Goal: Information Seeking & Learning: Compare options

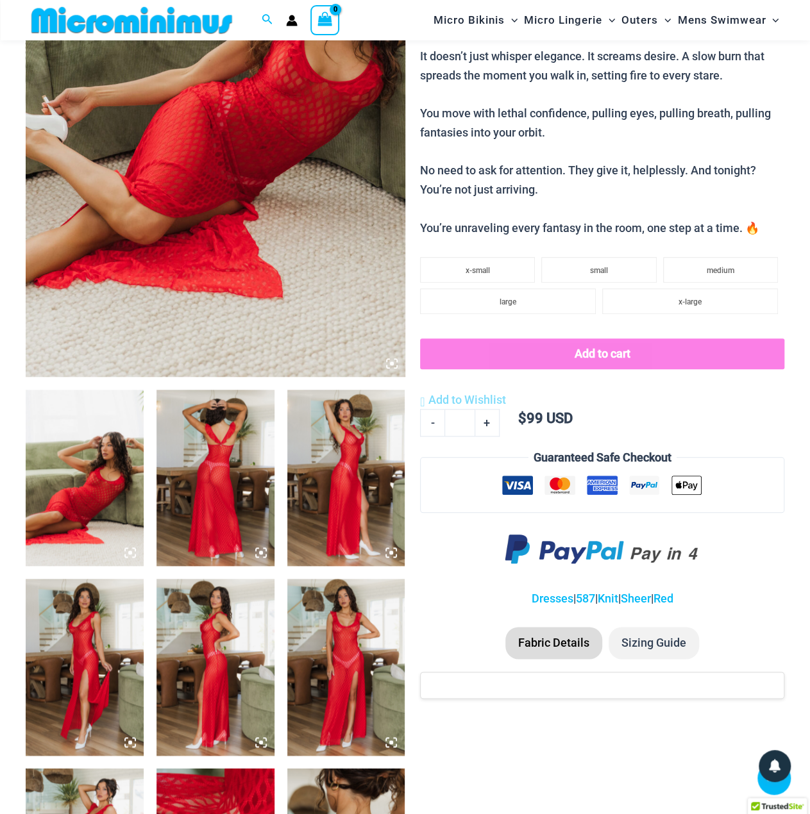
scroll to position [630, 0]
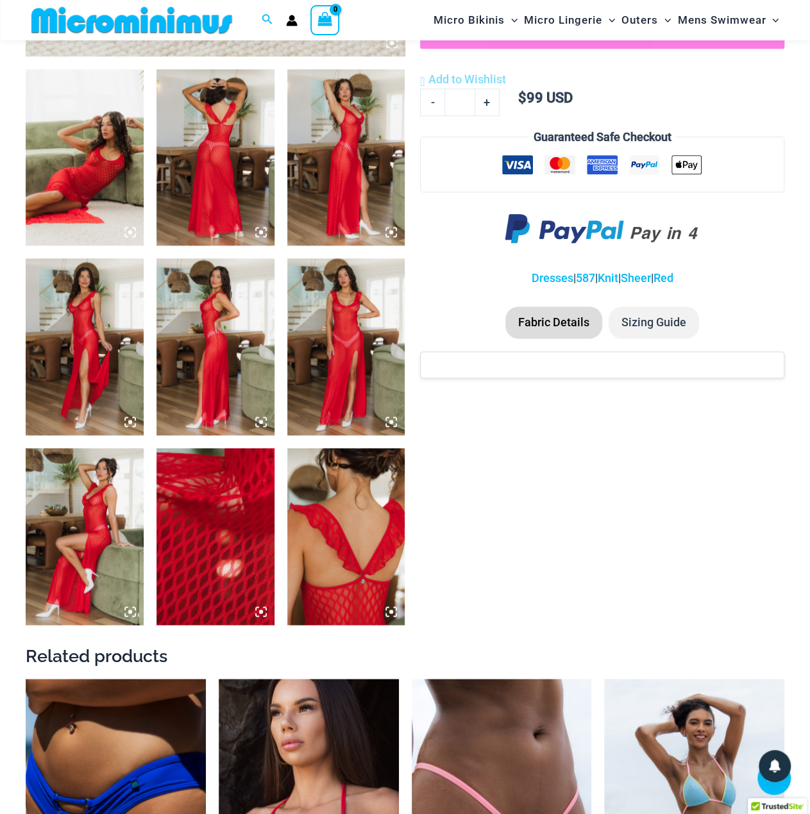
click at [106, 156] on img at bounding box center [85, 157] width 118 height 177
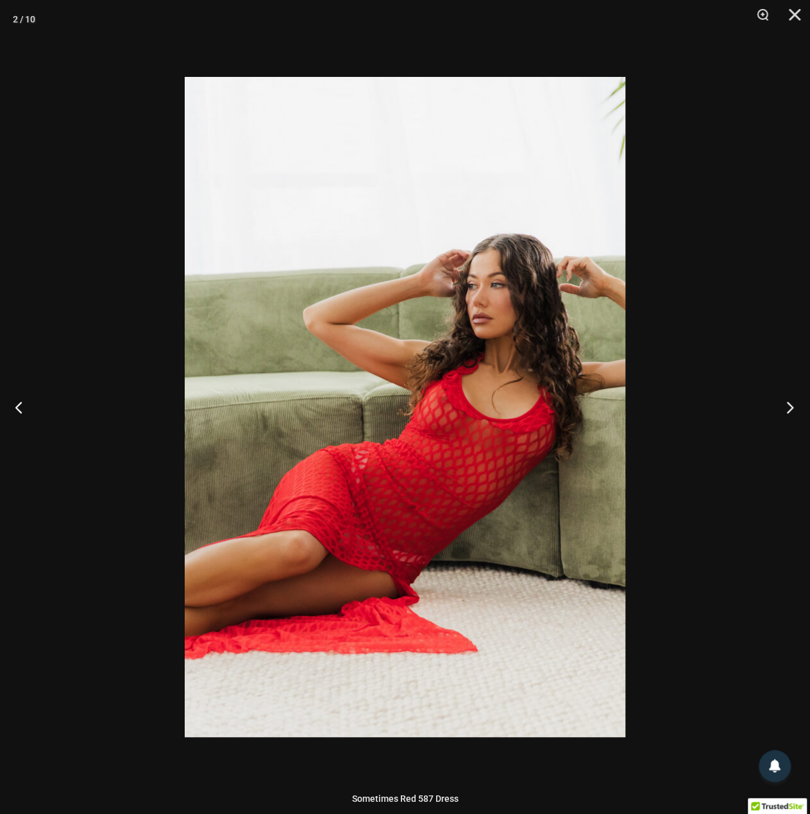
click at [786, 404] on button "Next" at bounding box center [786, 407] width 48 height 64
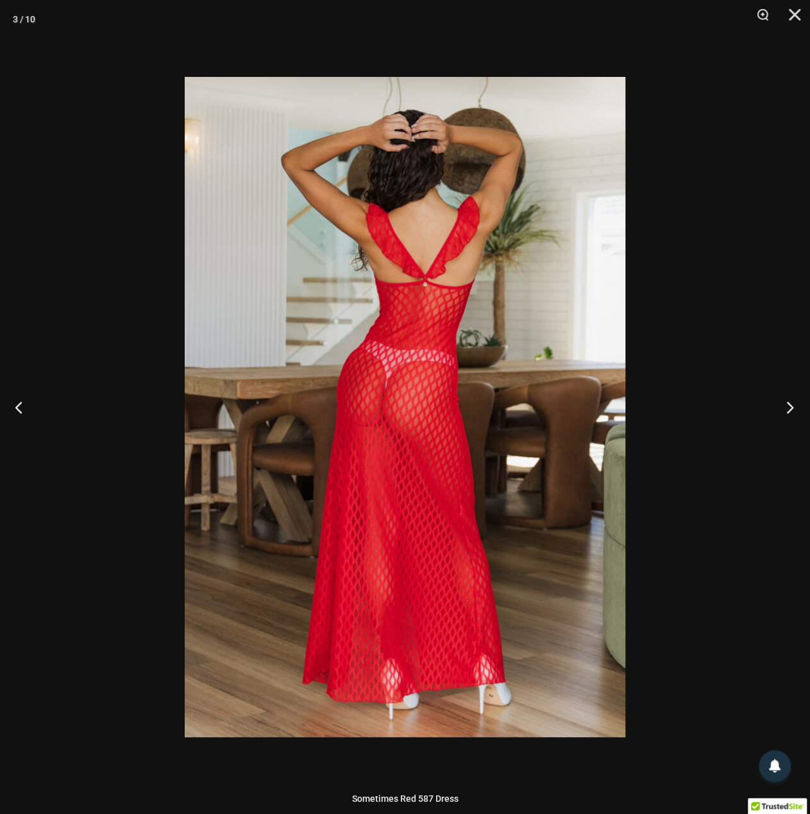
click at [786, 404] on button "Next" at bounding box center [786, 407] width 48 height 64
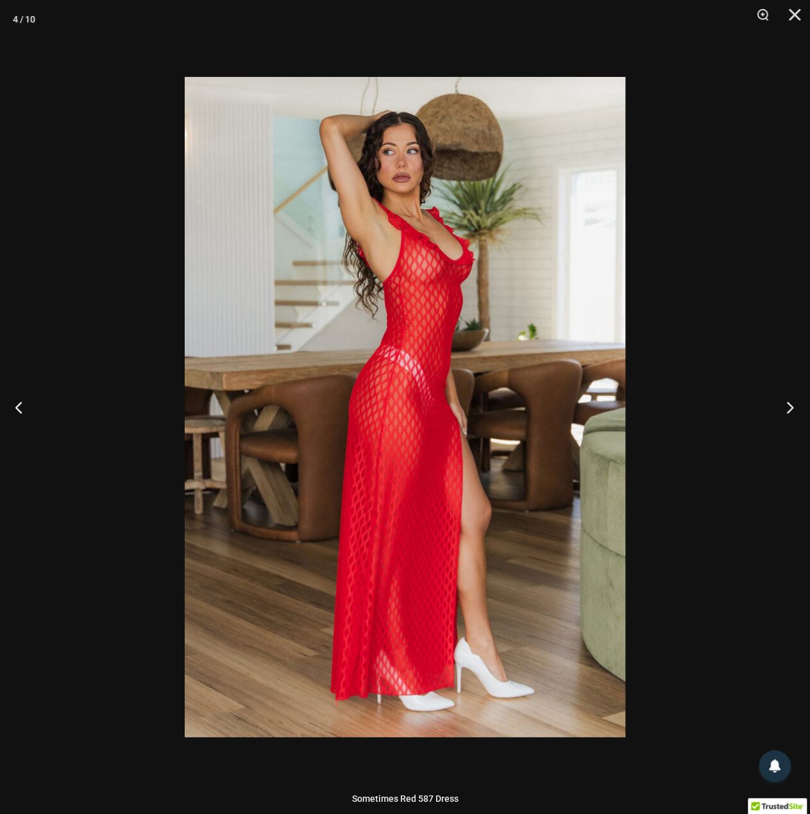
click at [786, 404] on button "Next" at bounding box center [786, 407] width 48 height 64
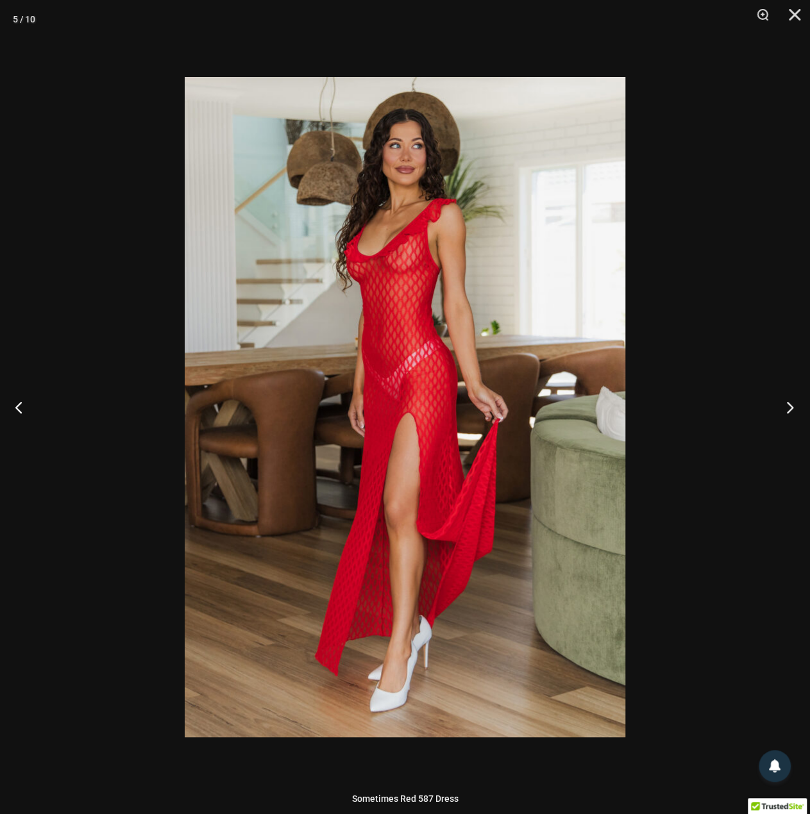
click at [786, 404] on button "Next" at bounding box center [786, 407] width 48 height 64
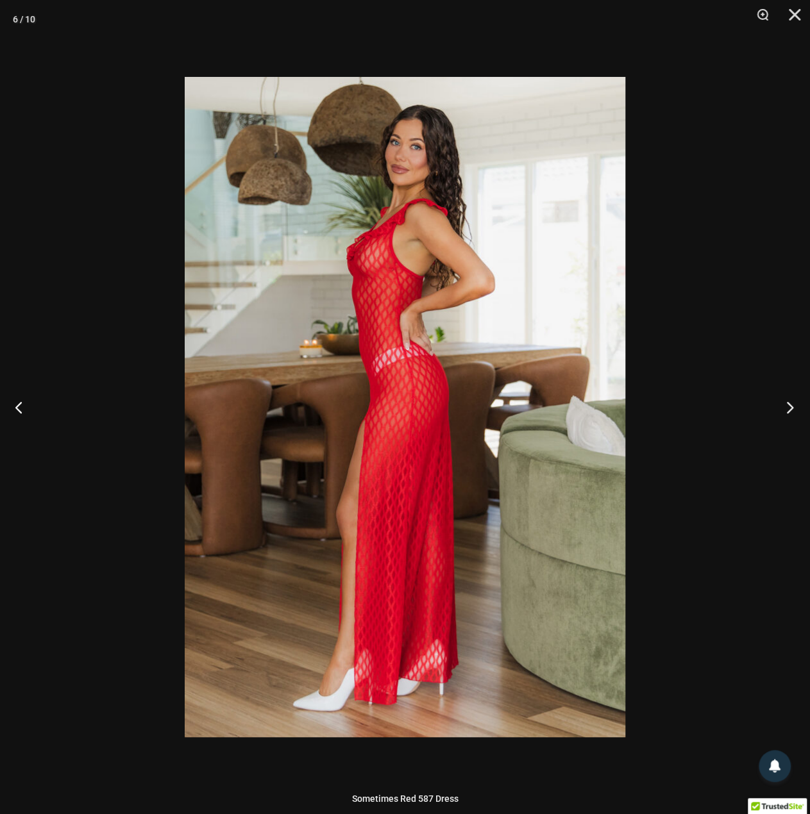
click at [786, 404] on button "Next" at bounding box center [786, 407] width 48 height 64
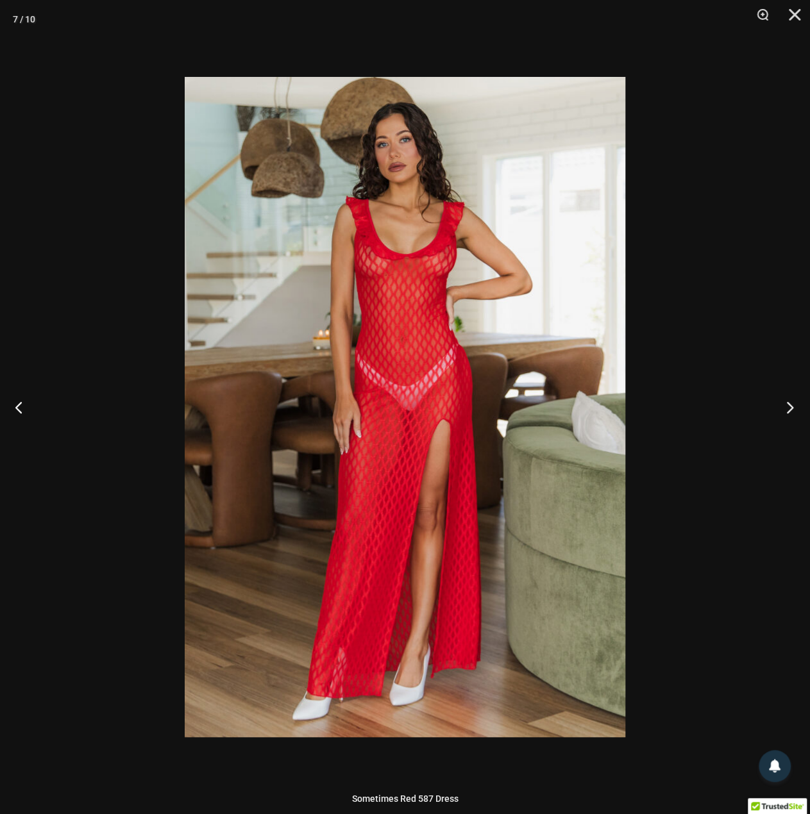
click at [786, 404] on button "Next" at bounding box center [786, 407] width 48 height 64
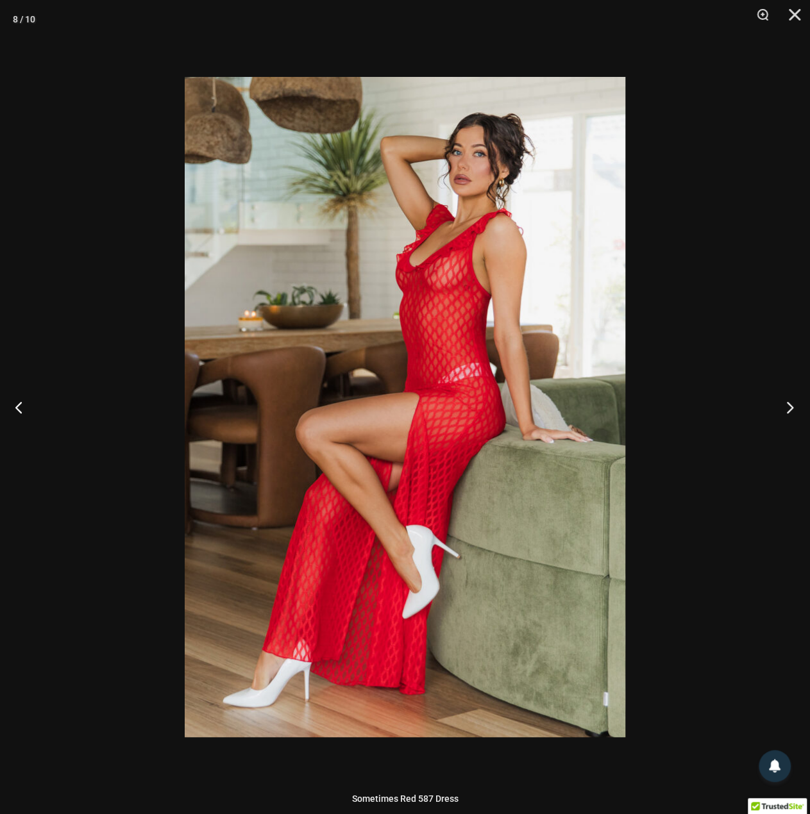
click at [785, 406] on button "Next" at bounding box center [786, 407] width 48 height 64
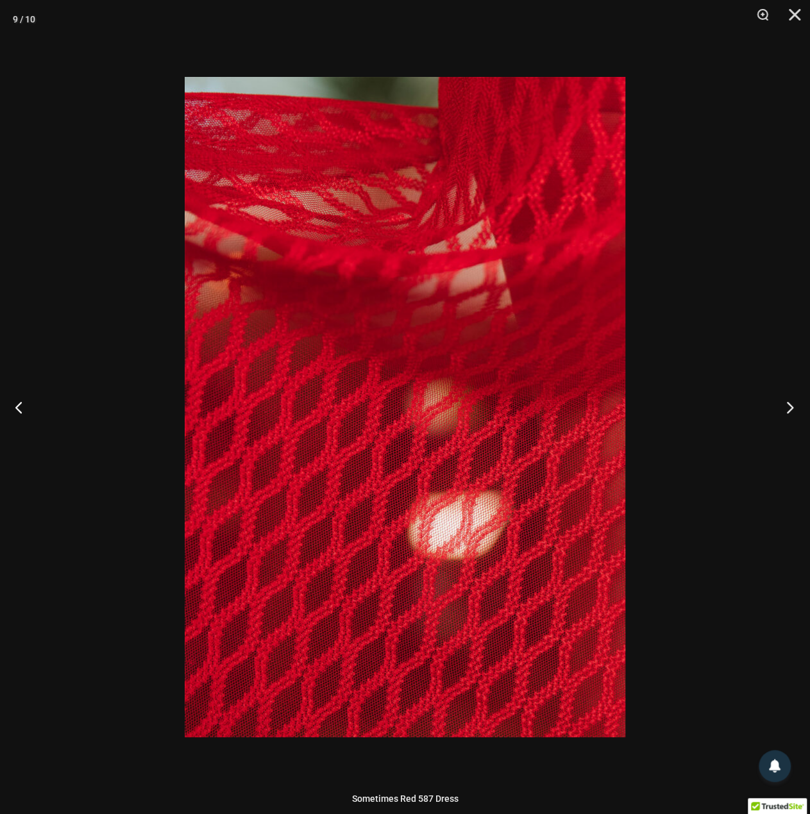
click at [784, 406] on button "Next" at bounding box center [786, 407] width 48 height 64
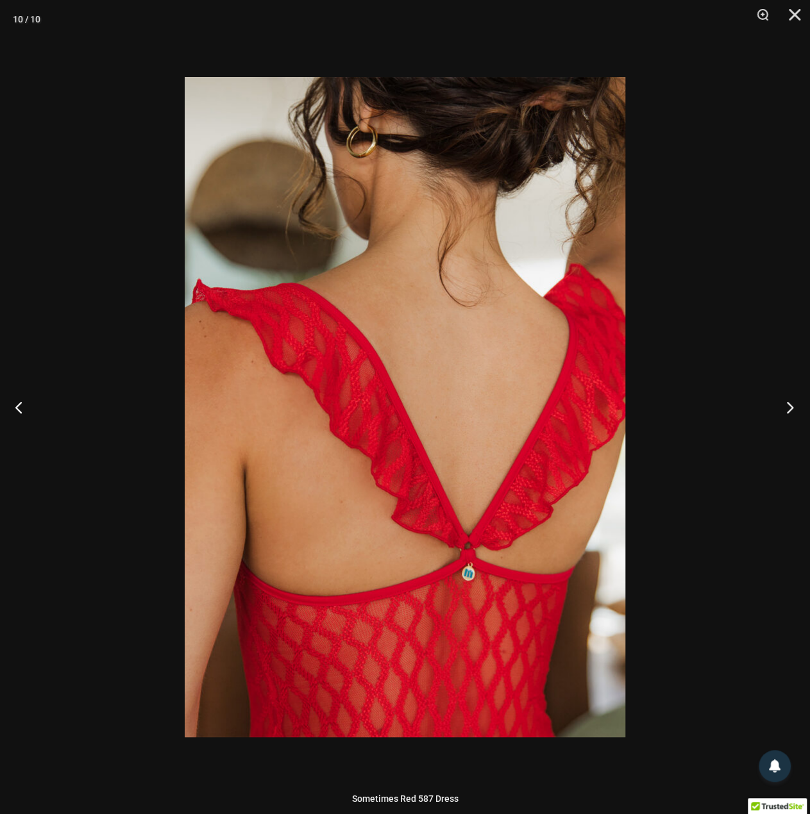
click at [784, 406] on button "Next" at bounding box center [786, 407] width 48 height 64
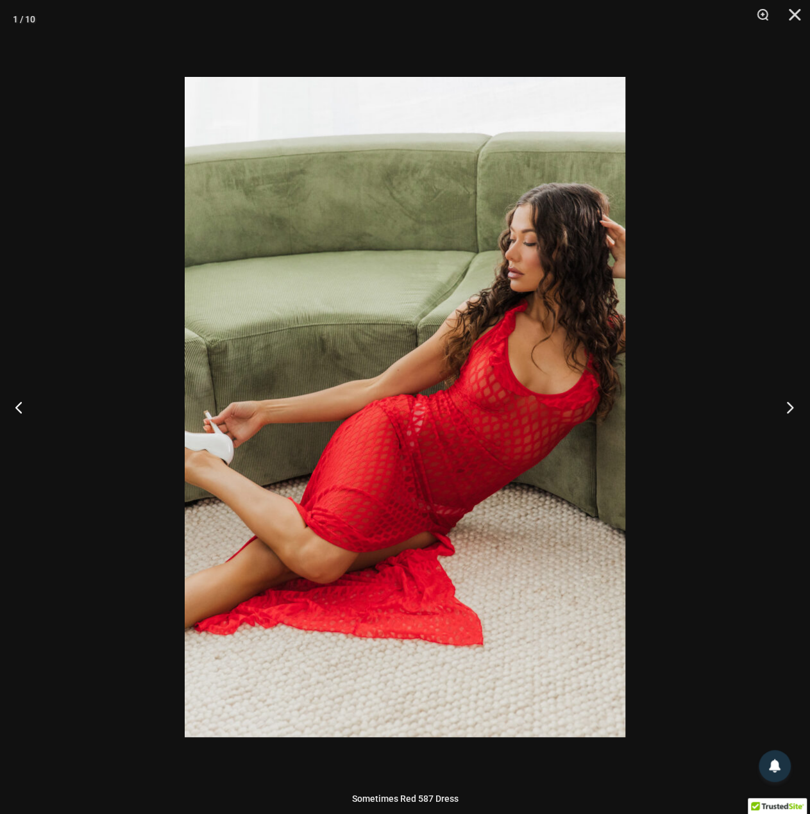
click at [784, 406] on button "Next" at bounding box center [786, 407] width 48 height 64
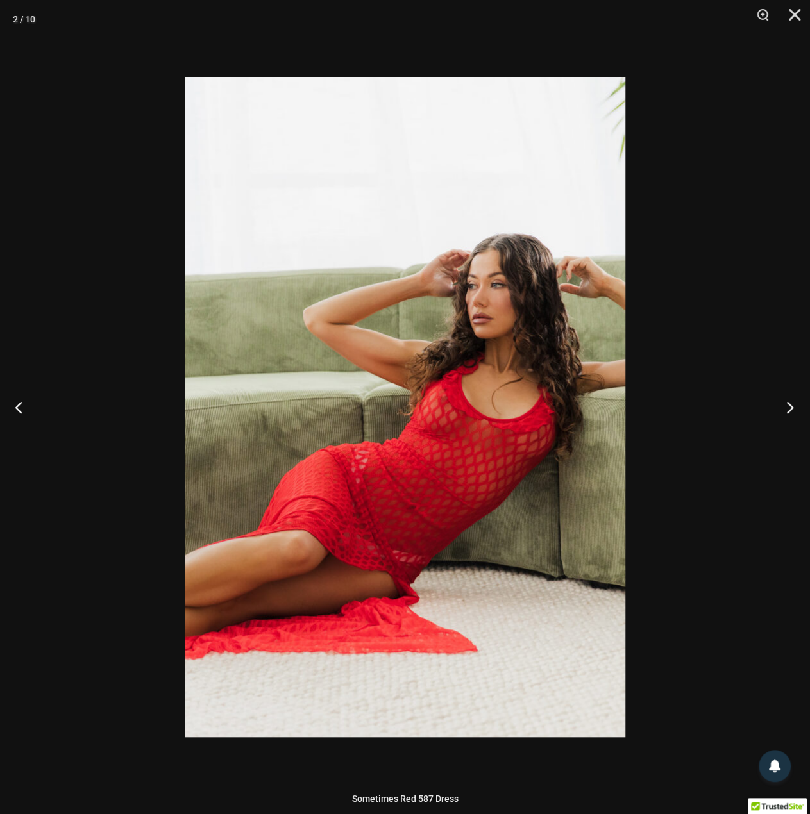
click at [784, 406] on button "Next" at bounding box center [786, 407] width 48 height 64
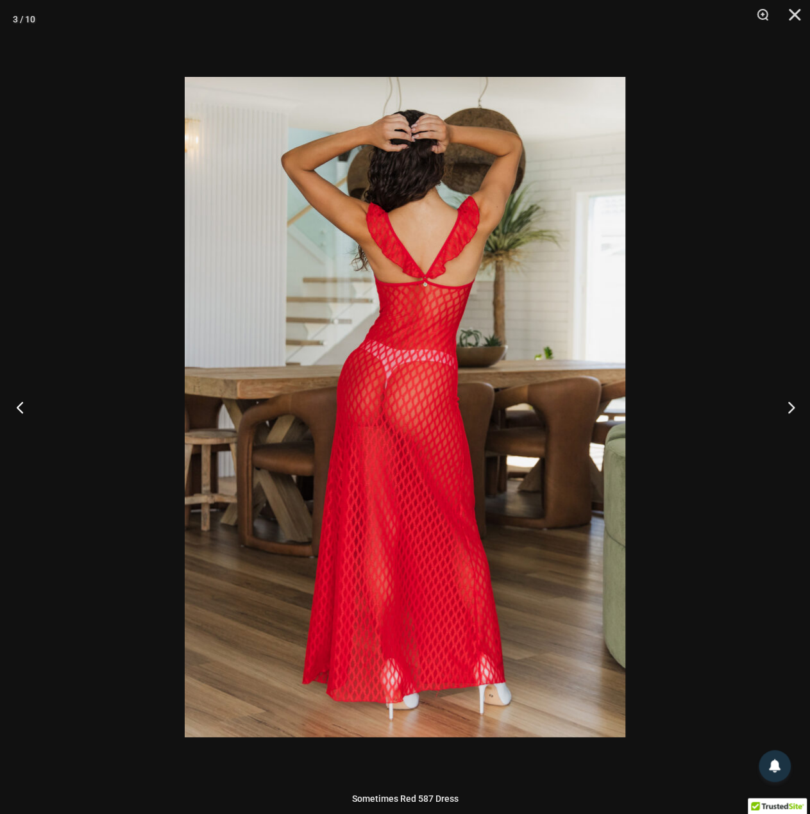
click at [17, 392] on button "Previous" at bounding box center [24, 407] width 48 height 64
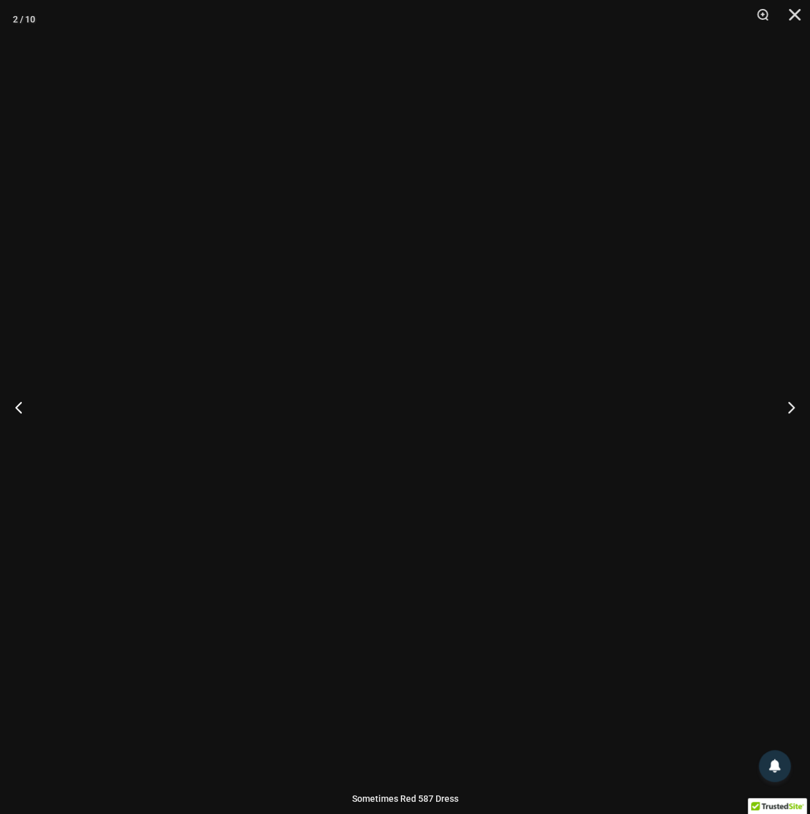
click at [476, 396] on img at bounding box center [405, 407] width 440 height 660
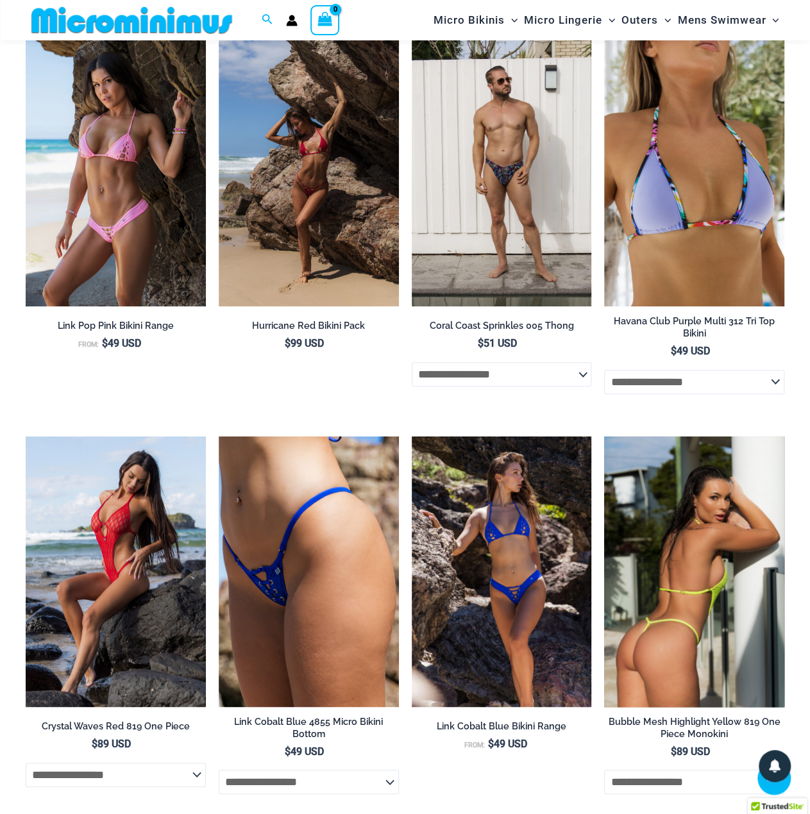
scroll to position [2617, 0]
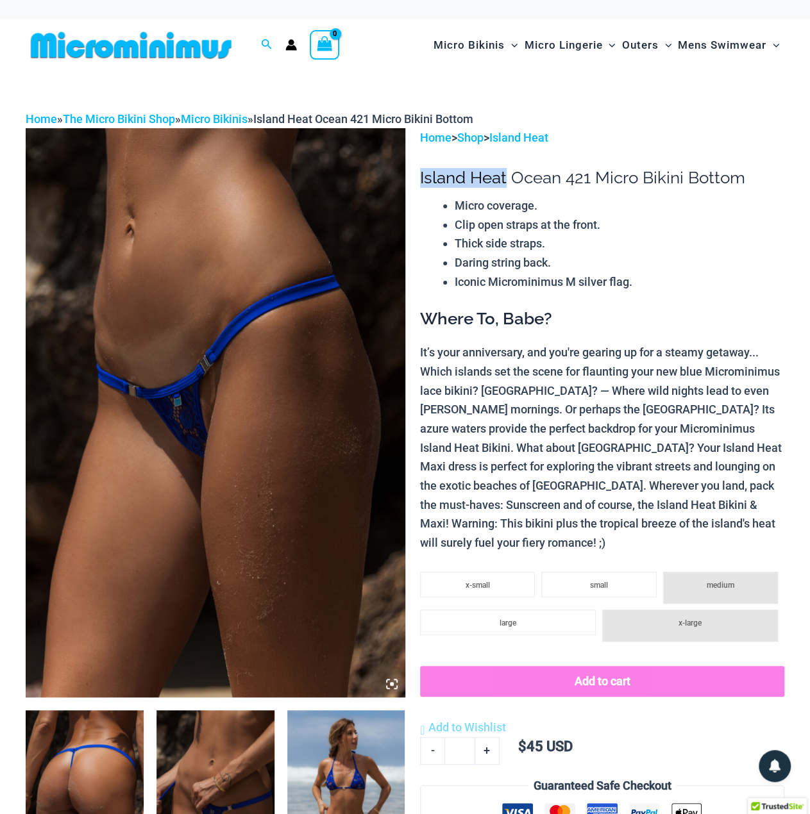
drag, startPoint x: 505, startPoint y: 178, endPoint x: 421, endPoint y: 178, distance: 83.4
click at [421, 178] on h1 "Island Heat Ocean 421 Micro Bikini Bottom" at bounding box center [602, 178] width 364 height 20
click at [449, 179] on h1 "Island Heat Ocean 421 Micro Bikini Bottom" at bounding box center [602, 178] width 364 height 20
click at [447, 176] on h1 "Island Heat Ocean 421 Micro Bikini Bottom" at bounding box center [602, 178] width 364 height 20
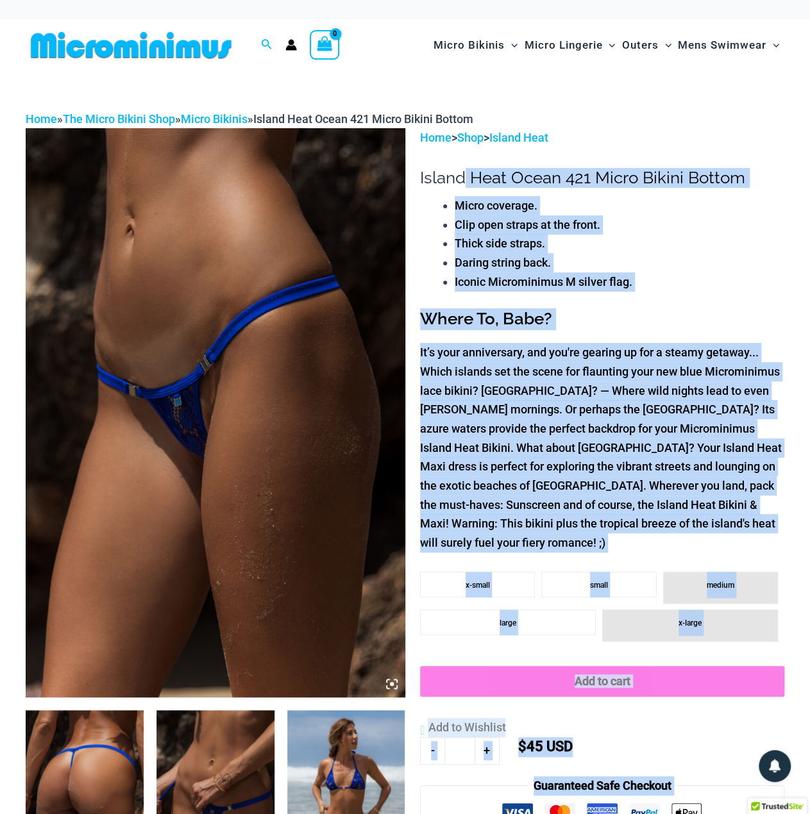
drag, startPoint x: 464, startPoint y: 180, endPoint x: 415, endPoint y: 180, distance: 48.1
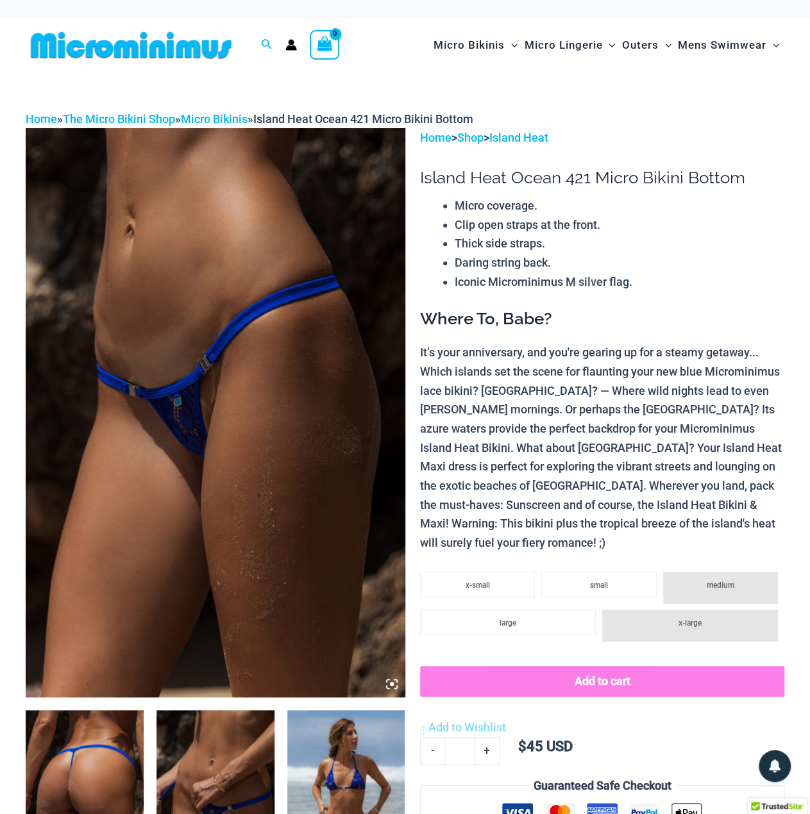
click at [441, 179] on h1 "Island Heat Ocean 421 Micro Bikini Bottom" at bounding box center [602, 178] width 364 height 20
click at [432, 179] on h1 "Island Heat Ocean 421 Micro Bikini Bottom" at bounding box center [602, 178] width 364 height 20
drag, startPoint x: 432, startPoint y: 179, endPoint x: 439, endPoint y: 180, distance: 7.1
click at [432, 179] on h1 "Island Heat Ocean 421 Micro Bikini Bottom" at bounding box center [602, 178] width 364 height 20
copy h1 "Island"
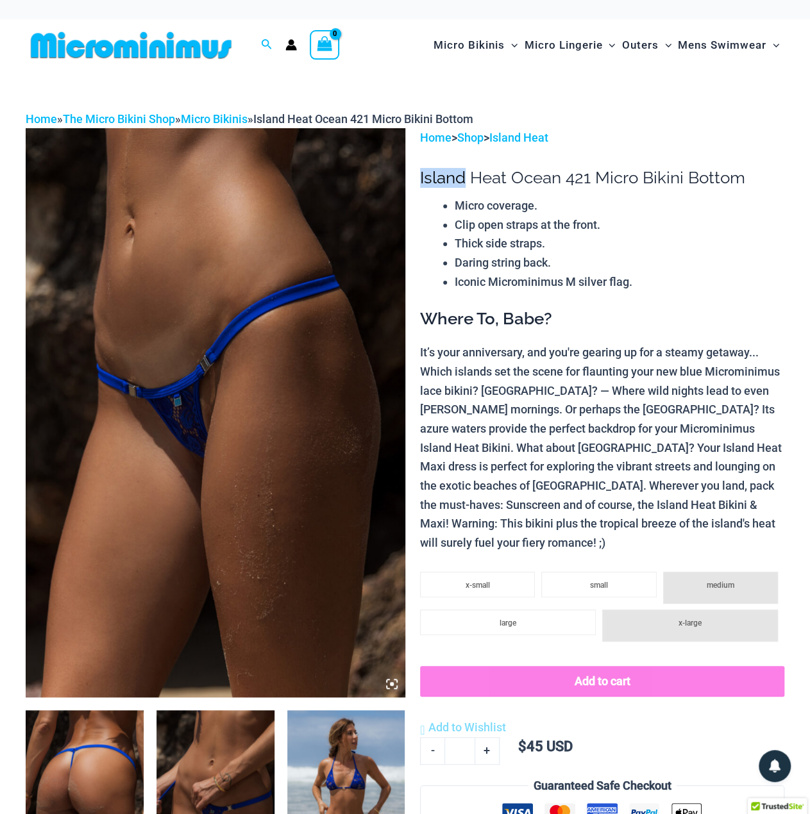
click at [287, 276] on img at bounding box center [216, 412] width 380 height 569
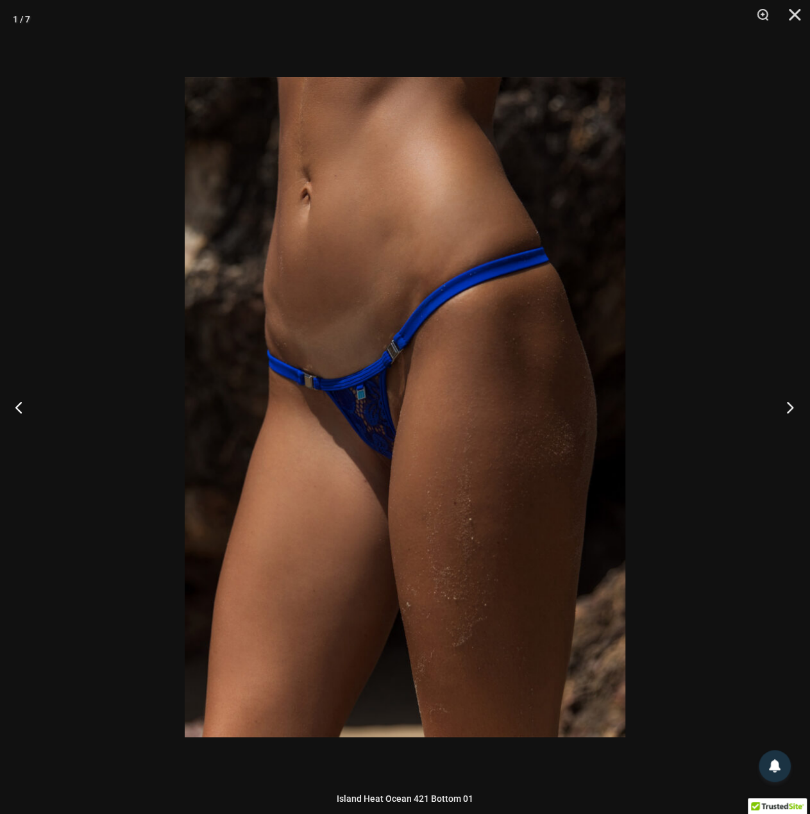
click at [784, 403] on button "Next" at bounding box center [786, 407] width 48 height 64
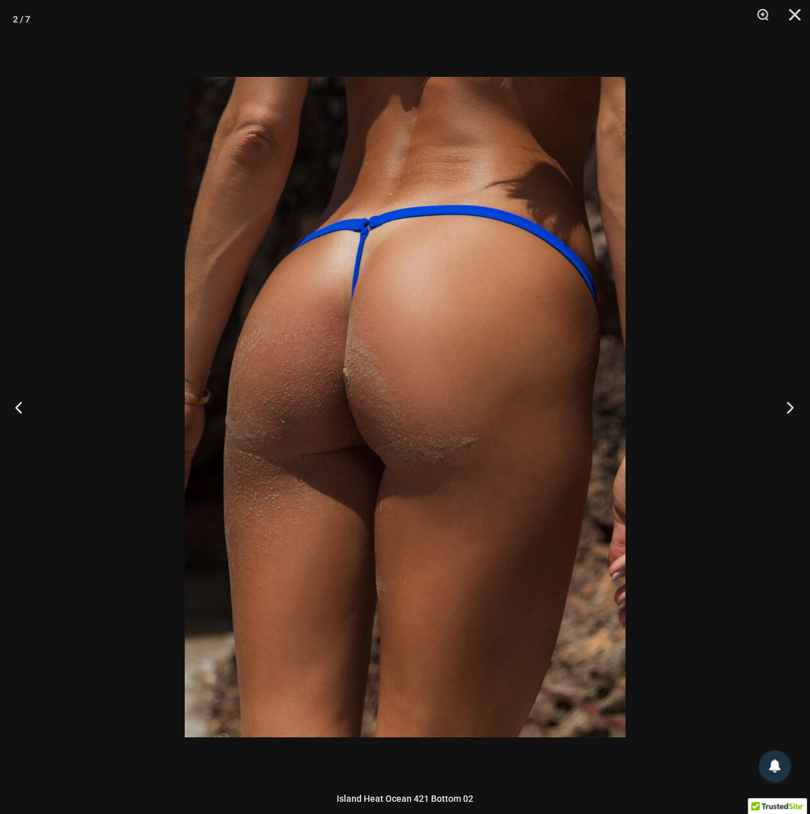
click at [778, 403] on button "Next" at bounding box center [786, 407] width 48 height 64
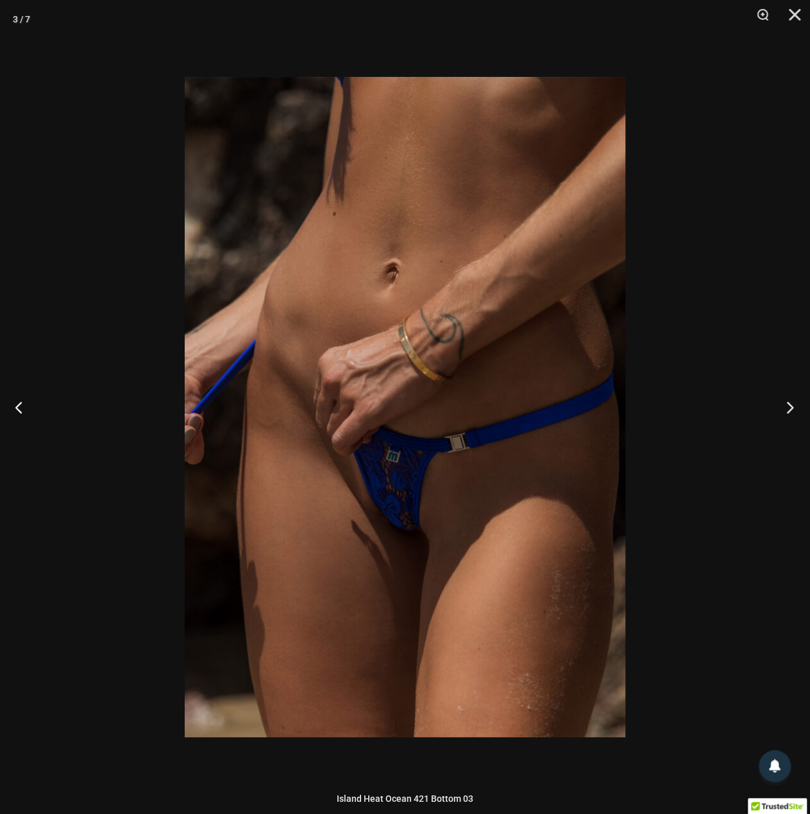
click at [777, 397] on button "Next" at bounding box center [786, 407] width 48 height 64
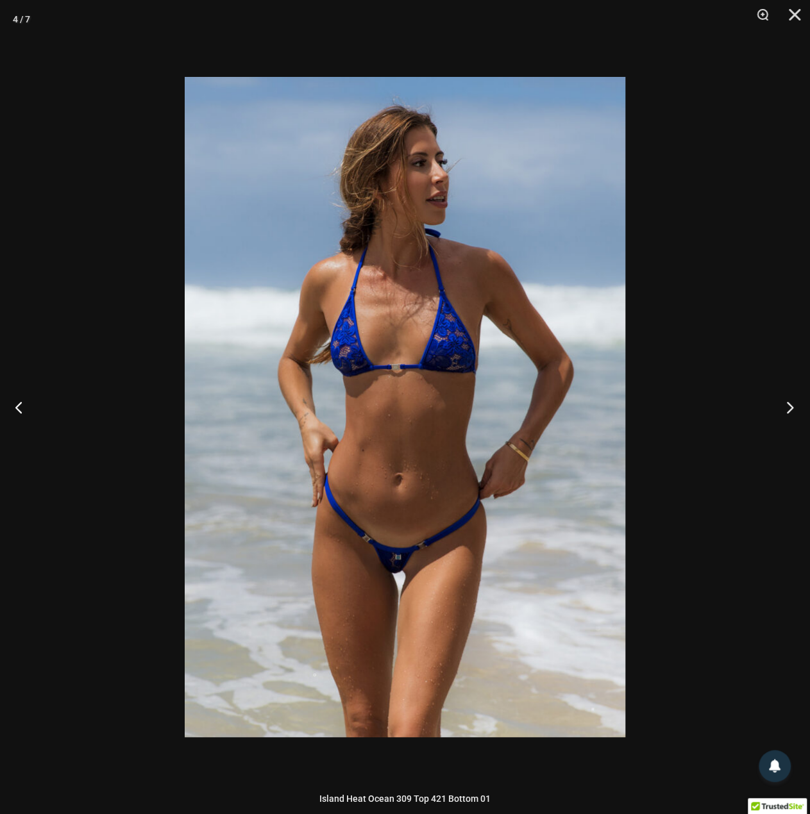
click at [778, 404] on button "Next" at bounding box center [786, 407] width 48 height 64
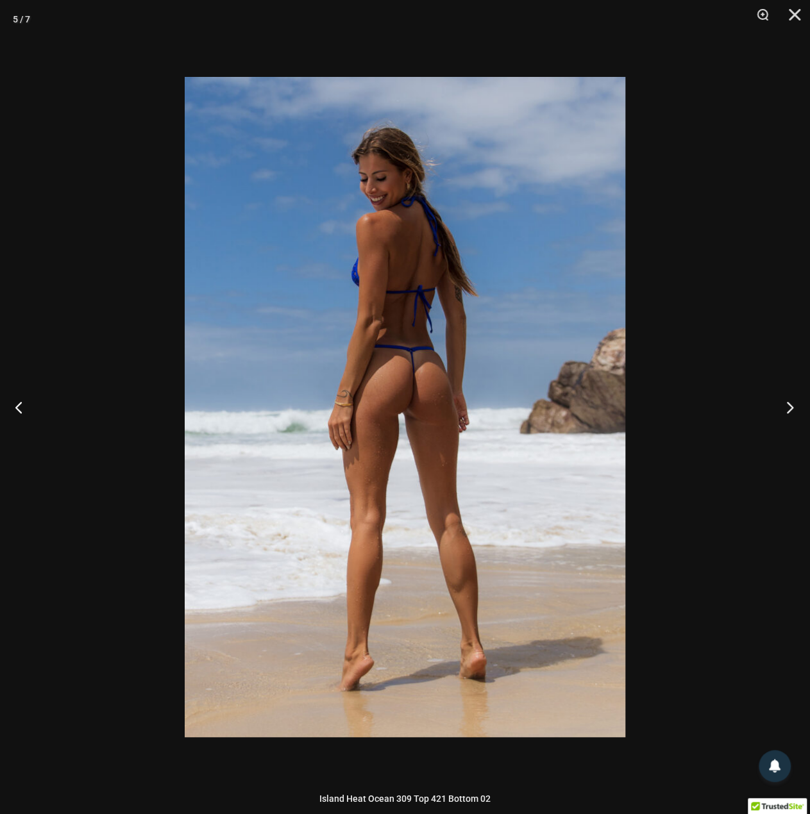
click at [785, 406] on button "Next" at bounding box center [786, 407] width 48 height 64
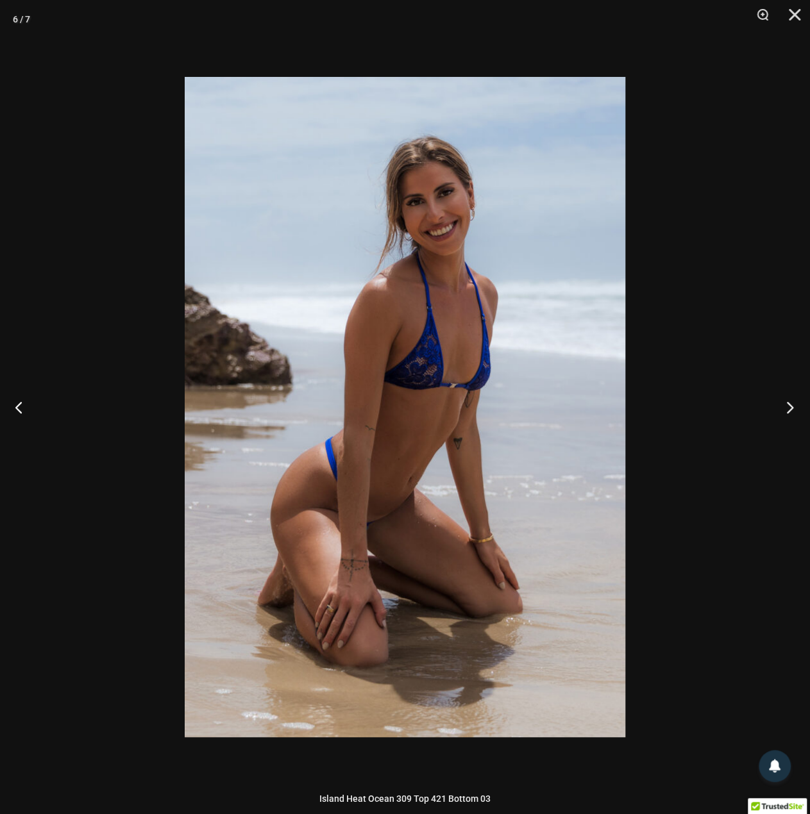
click at [782, 401] on button "Next" at bounding box center [786, 407] width 48 height 64
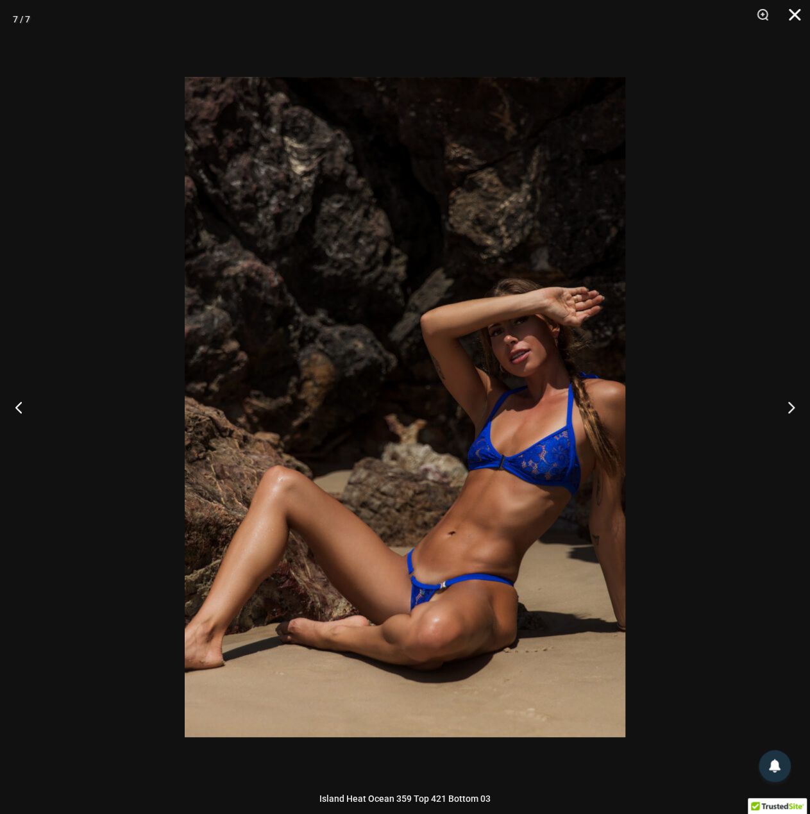
click at [791, 12] on button "Close" at bounding box center [790, 19] width 32 height 38
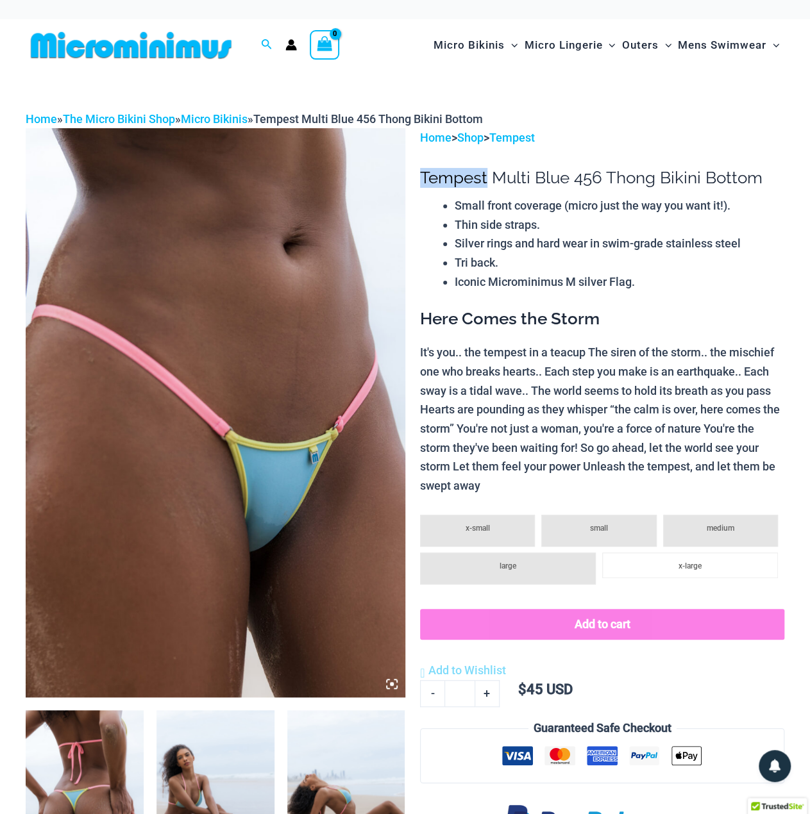
drag, startPoint x: 485, startPoint y: 176, endPoint x: 423, endPoint y: 174, distance: 62.2
click at [423, 174] on h1 "Tempest Multi Blue 456 Thong Bikini Bottom" at bounding box center [602, 178] width 364 height 20
copy h1 "Tempest"
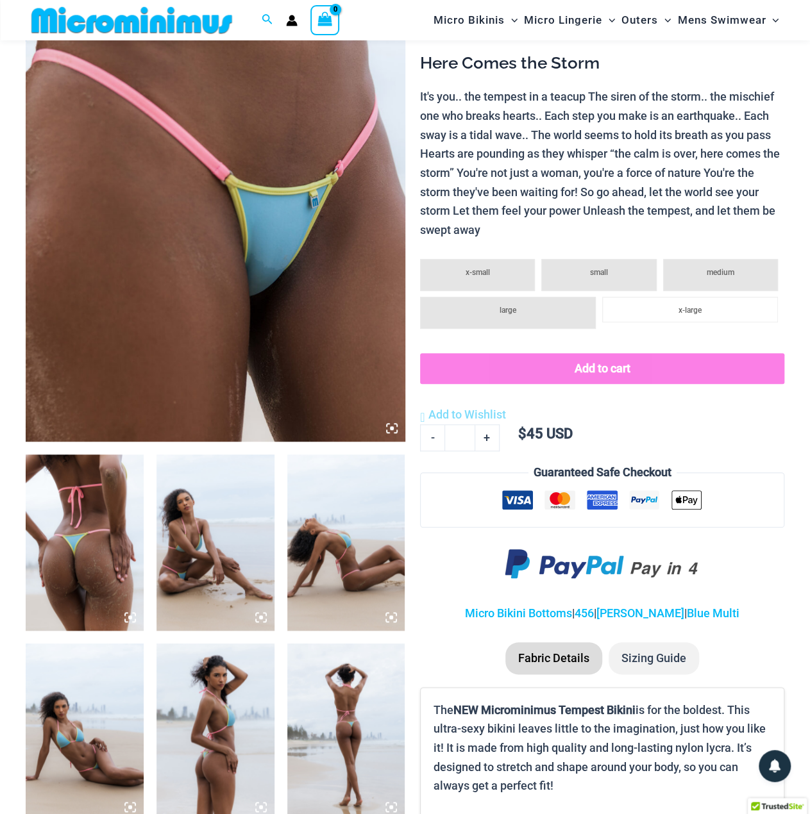
scroll to position [117, 0]
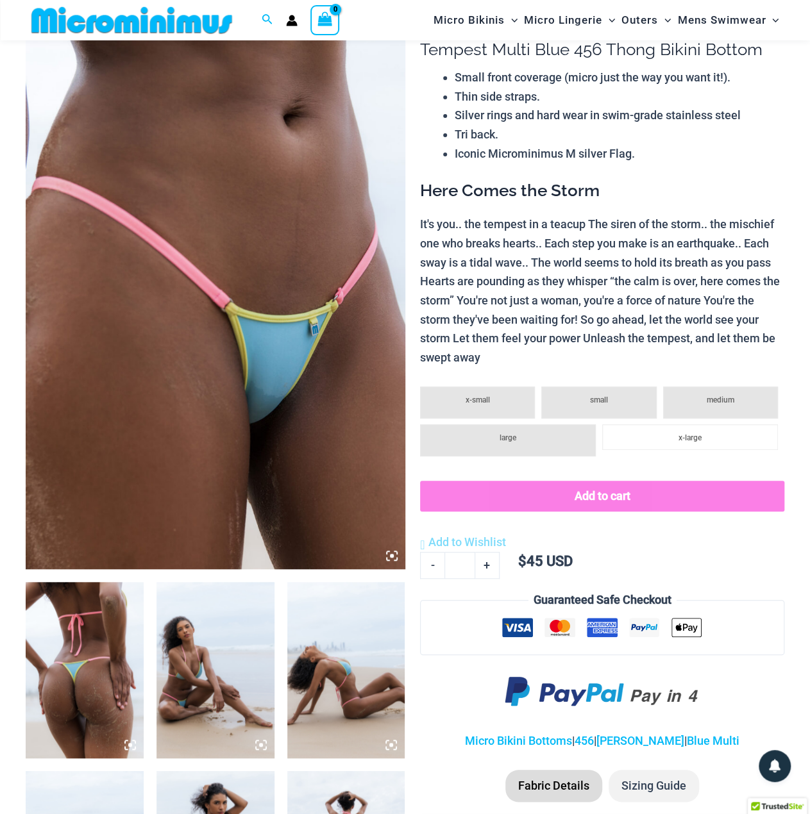
click at [435, 142] on div "Small front coverage (micro just the way you want it!). Thin side straps. Silve…" at bounding box center [602, 116] width 364 height 96
click at [304, 142] on img at bounding box center [216, 284] width 380 height 569
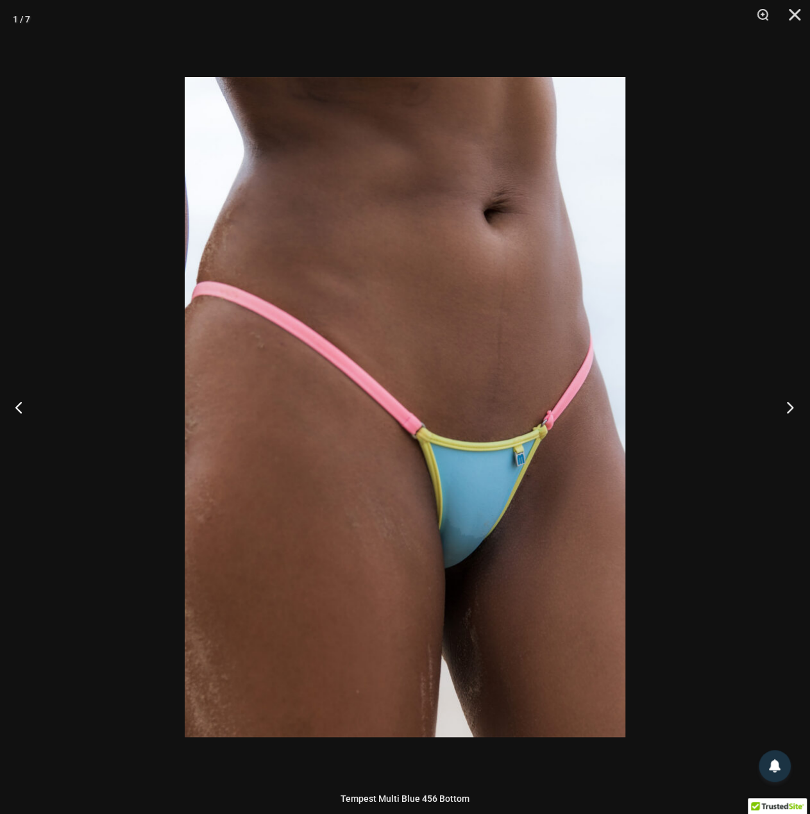
click at [769, 403] on button "Next" at bounding box center [786, 407] width 48 height 64
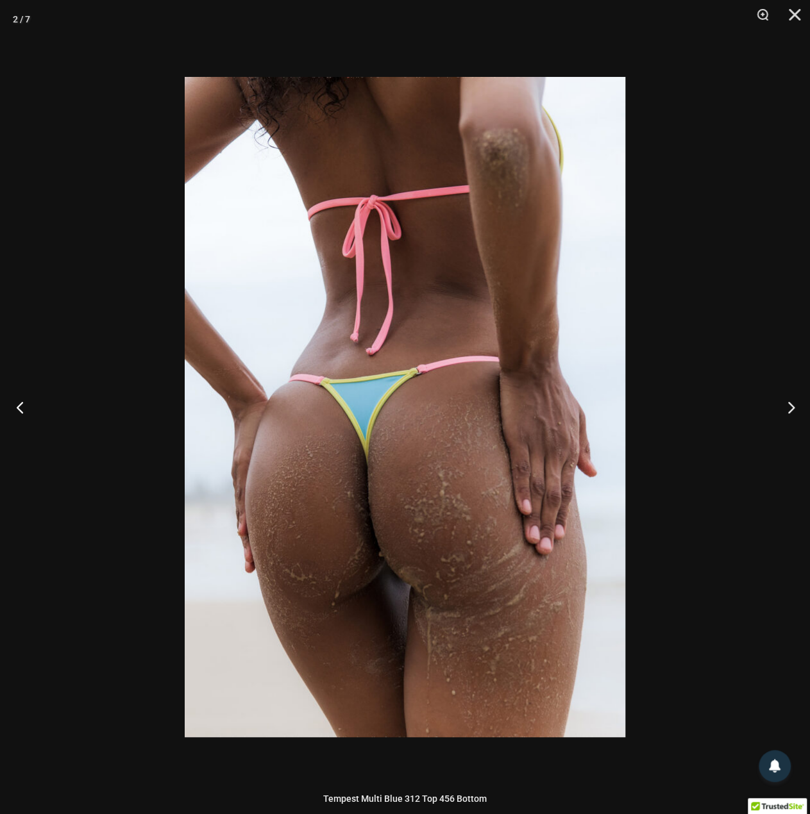
click at [29, 397] on button "Previous" at bounding box center [24, 407] width 48 height 64
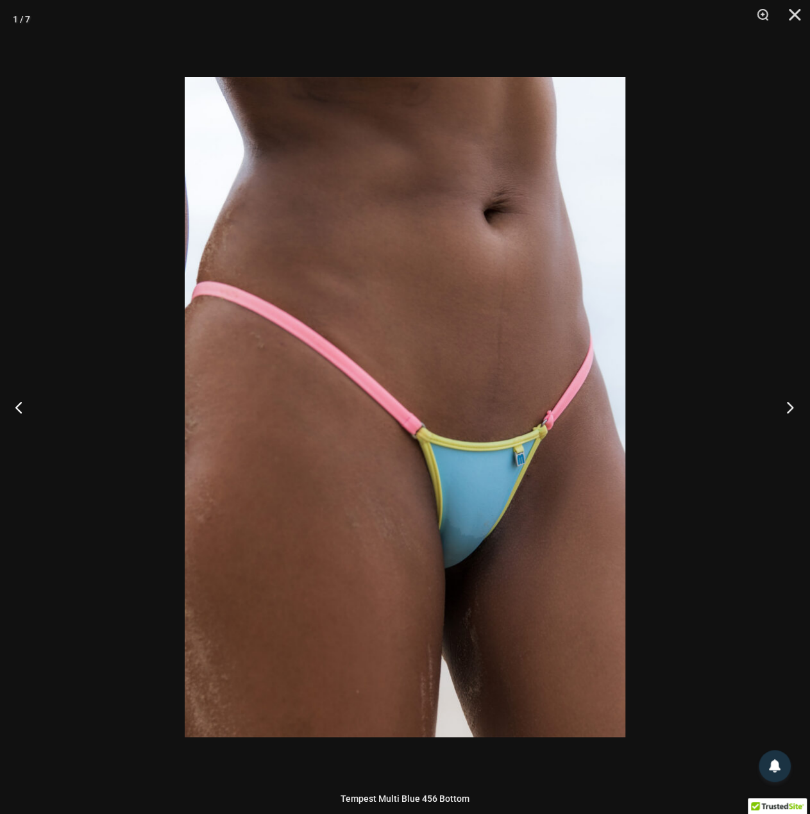
click at [789, 407] on button "Next" at bounding box center [786, 407] width 48 height 64
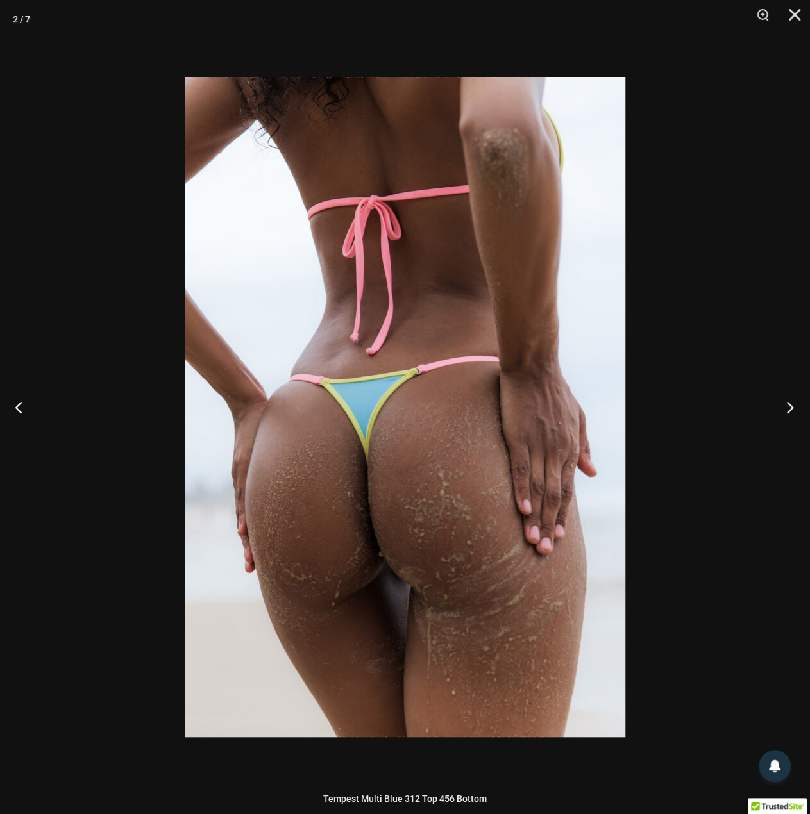
click at [776, 403] on button "Next" at bounding box center [786, 407] width 48 height 64
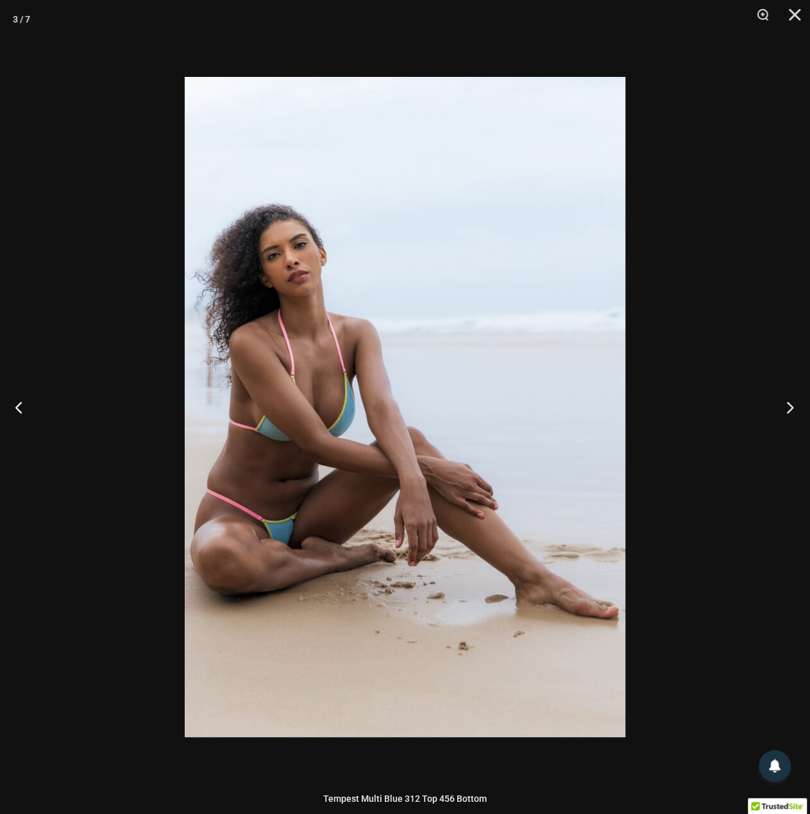
click at [784, 403] on button "Next" at bounding box center [786, 407] width 48 height 64
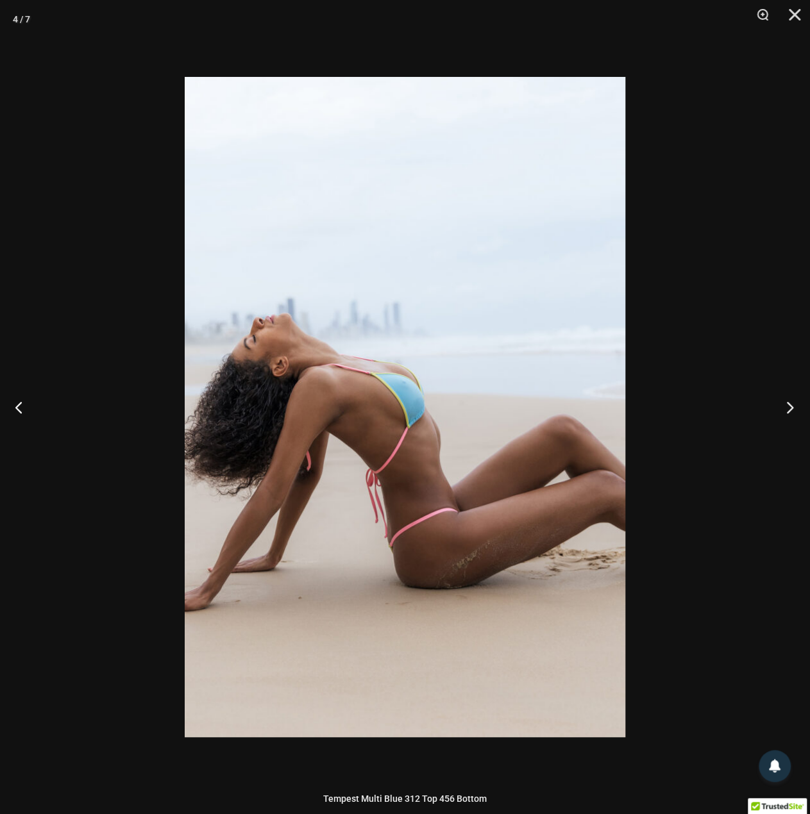
click at [791, 408] on button "Next" at bounding box center [786, 407] width 48 height 64
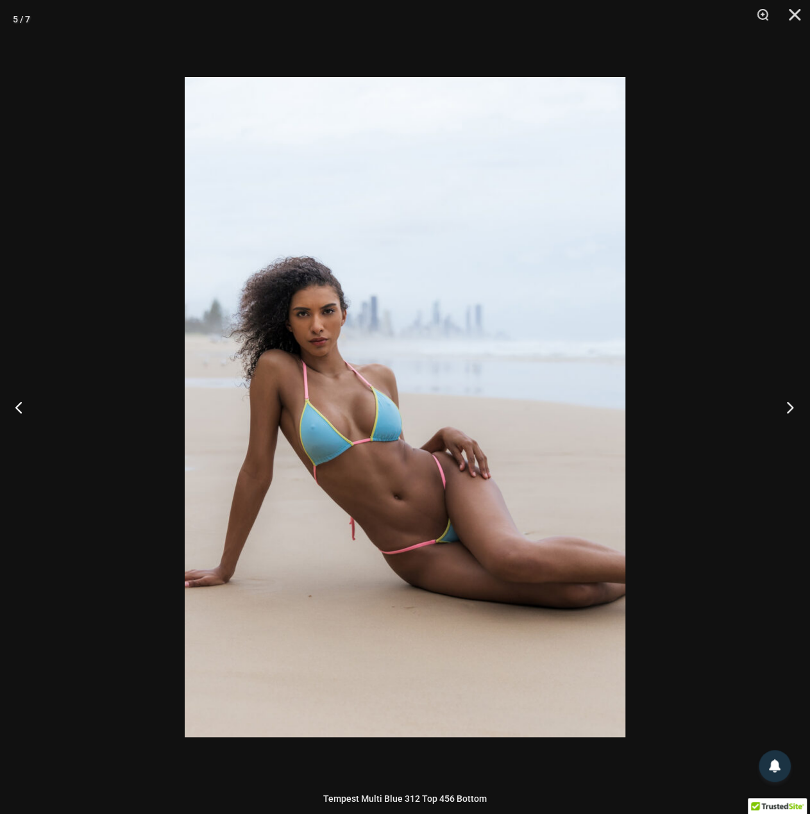
click at [787, 408] on button "Next" at bounding box center [786, 407] width 48 height 64
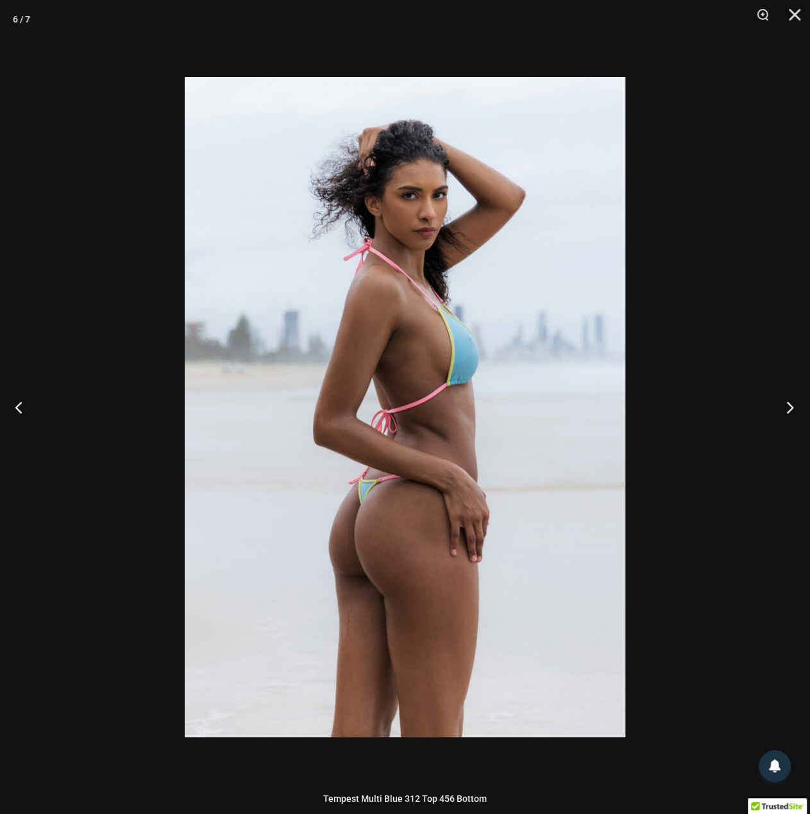
click at [785, 406] on button "Next" at bounding box center [786, 407] width 48 height 64
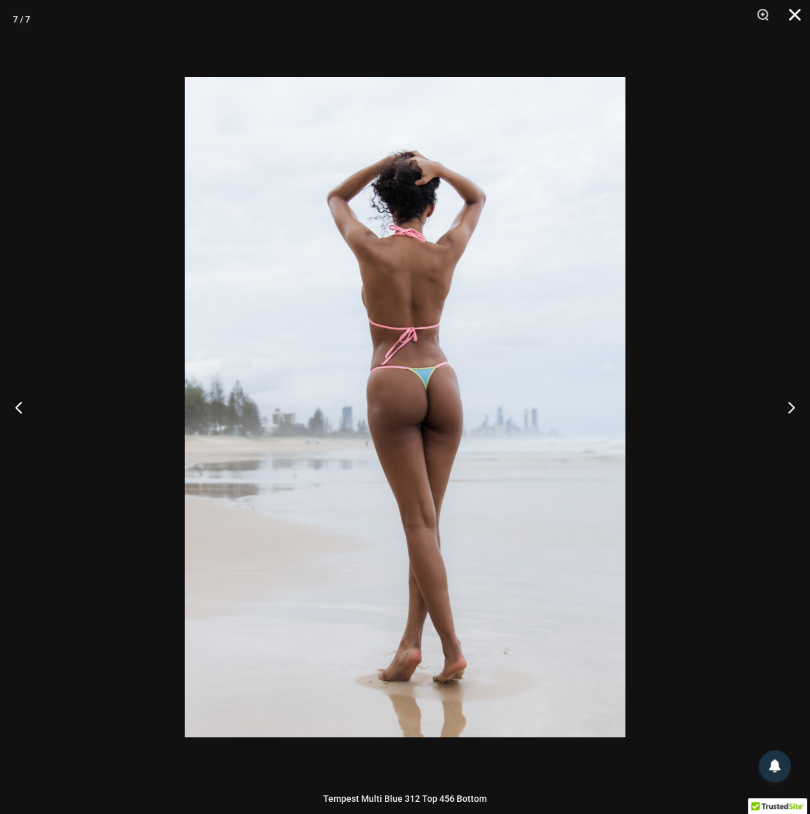
click at [795, 12] on button "Close" at bounding box center [790, 19] width 32 height 38
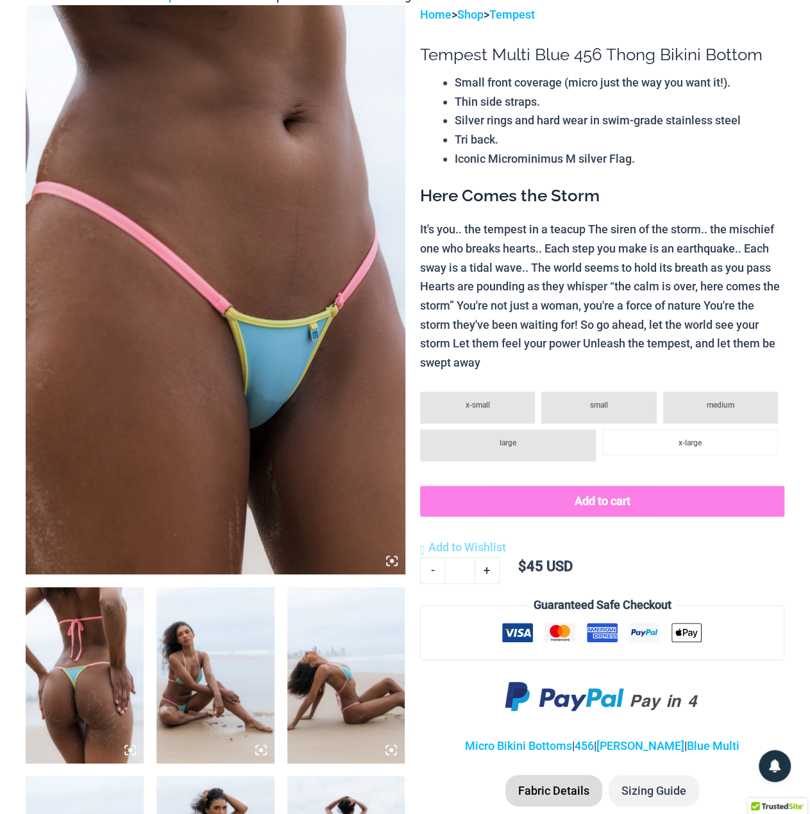
scroll to position [0, 0]
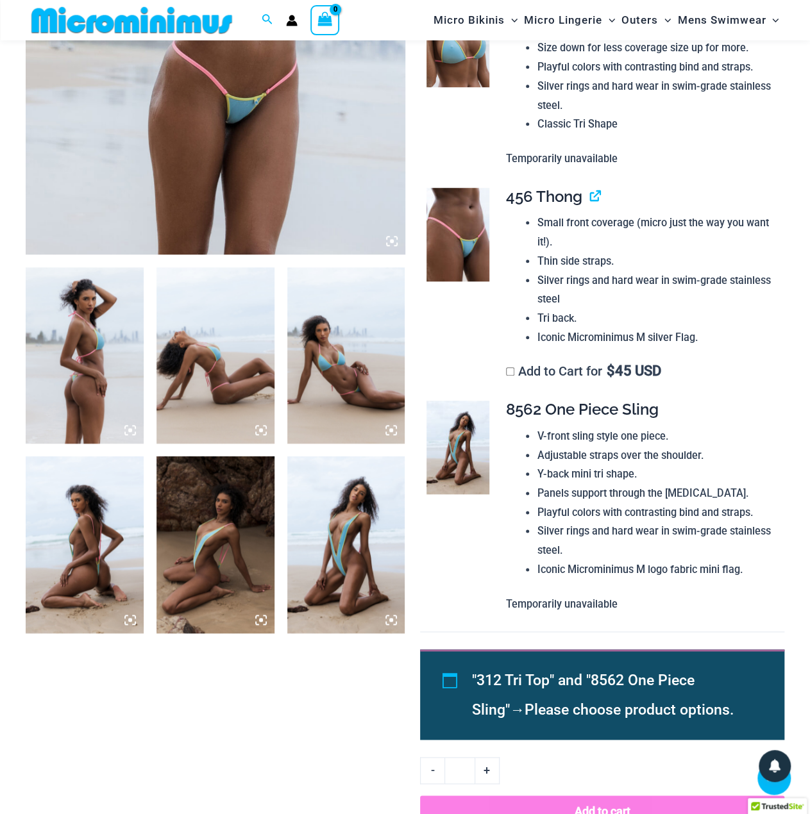
scroll to position [175, 0]
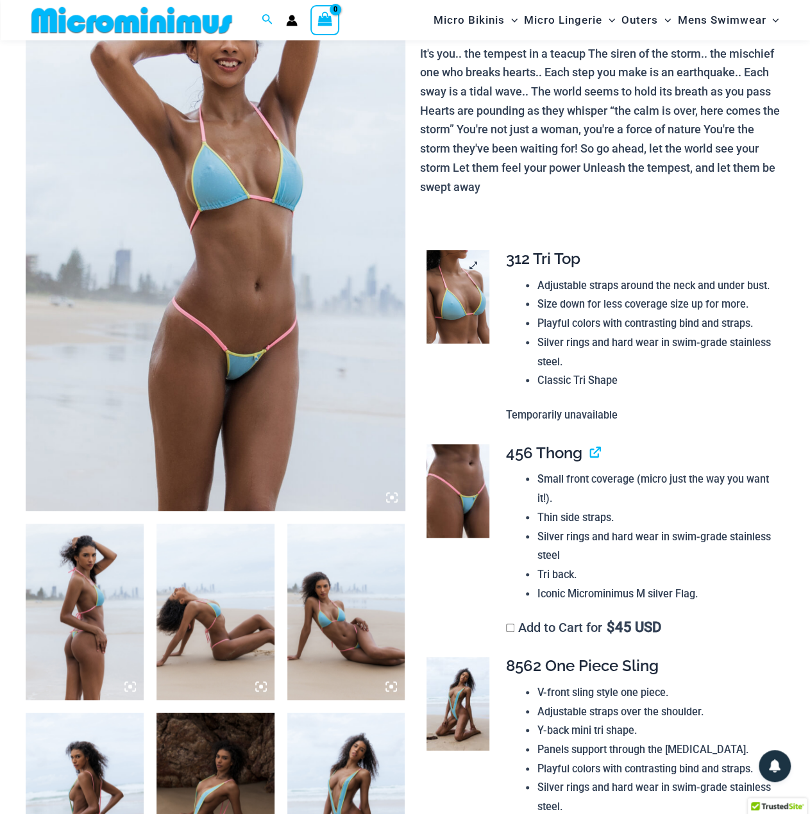
click at [465, 284] on img at bounding box center [457, 297] width 62 height 94
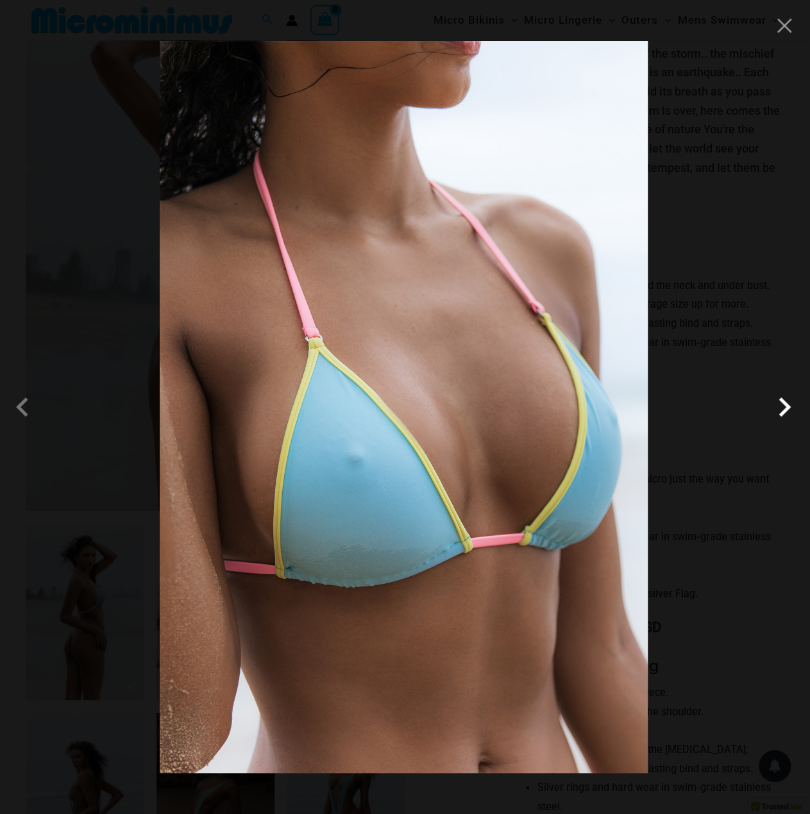
click at [769, 414] on span at bounding box center [784, 407] width 38 height 38
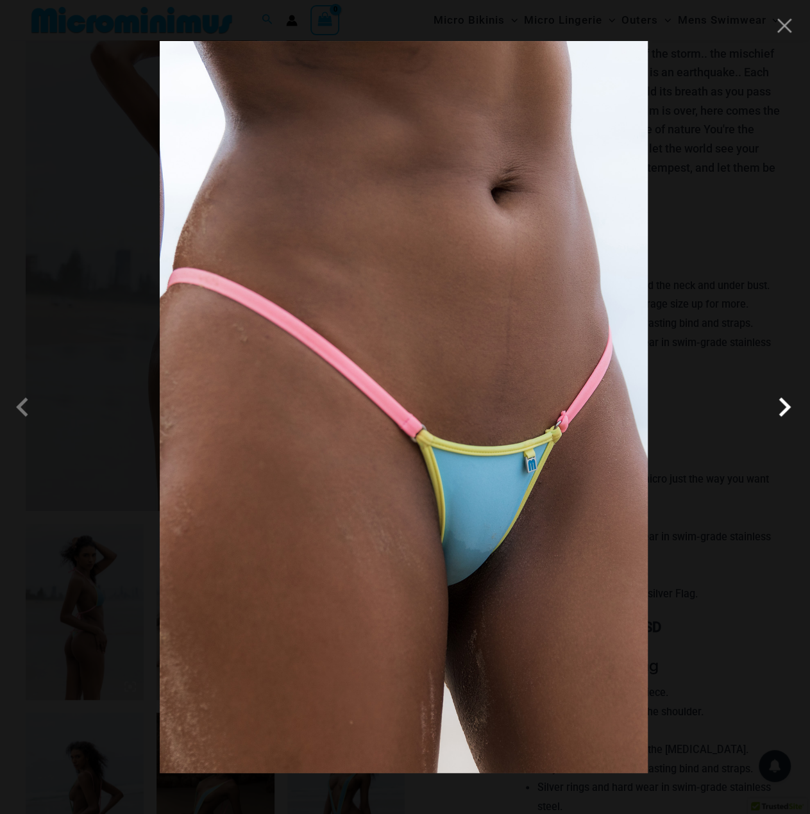
drag, startPoint x: 782, startPoint y: 402, endPoint x: 769, endPoint y: 396, distance: 14.3
click at [782, 402] on span at bounding box center [784, 407] width 38 height 38
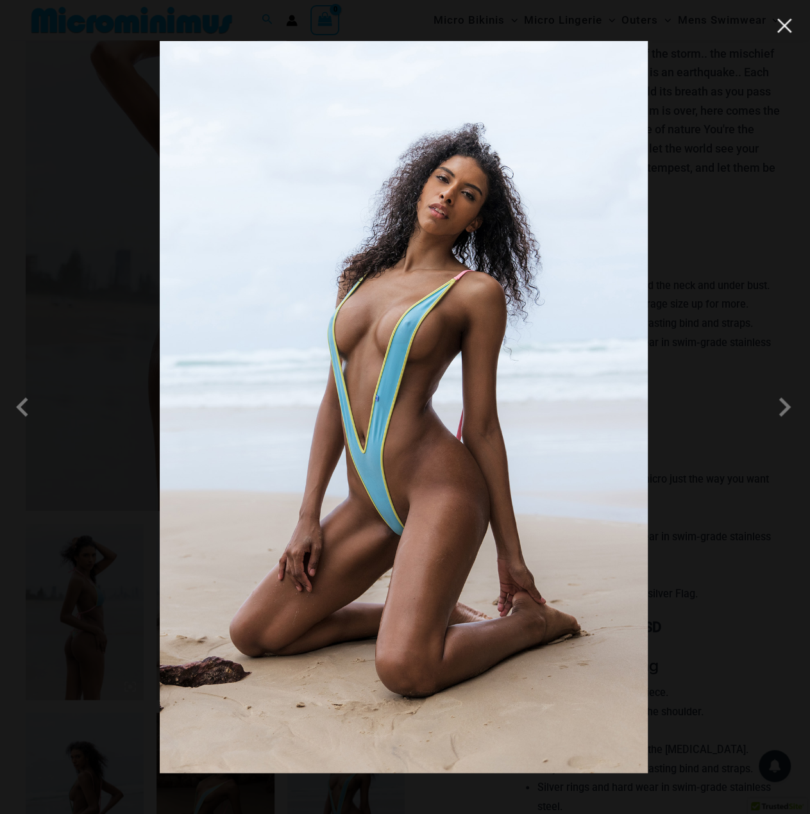
click at [789, 26] on button "Close" at bounding box center [784, 25] width 19 height 19
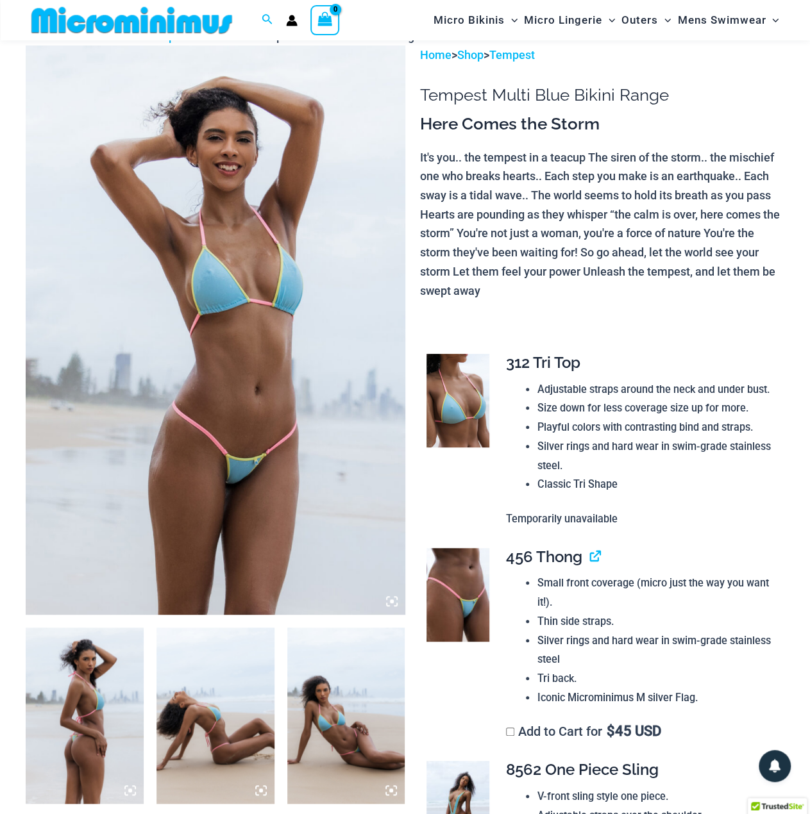
scroll to position [47, 0]
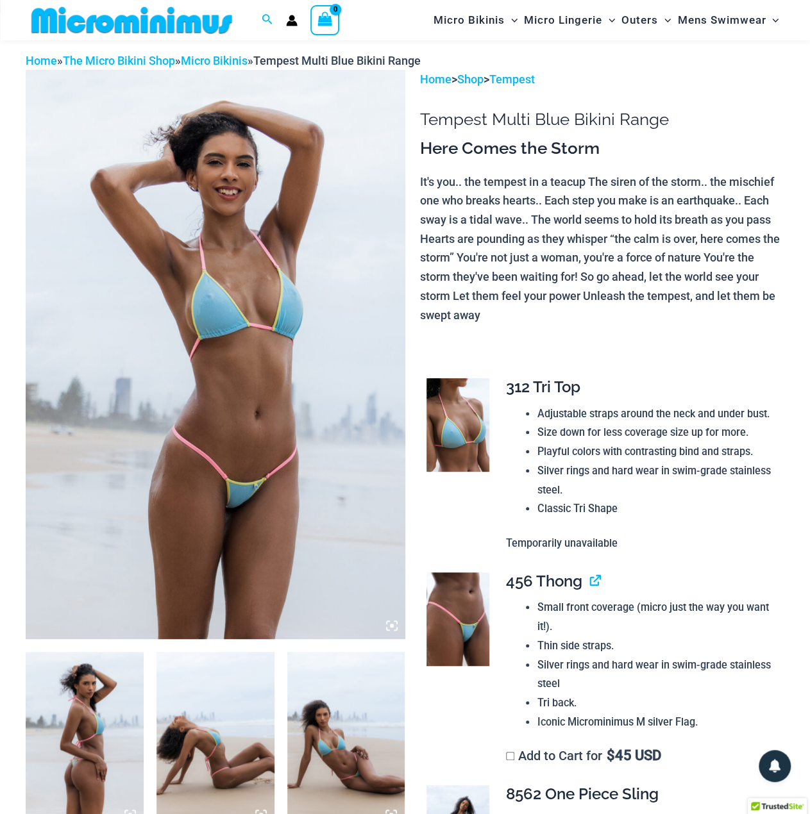
click at [294, 258] on img at bounding box center [216, 354] width 380 height 569
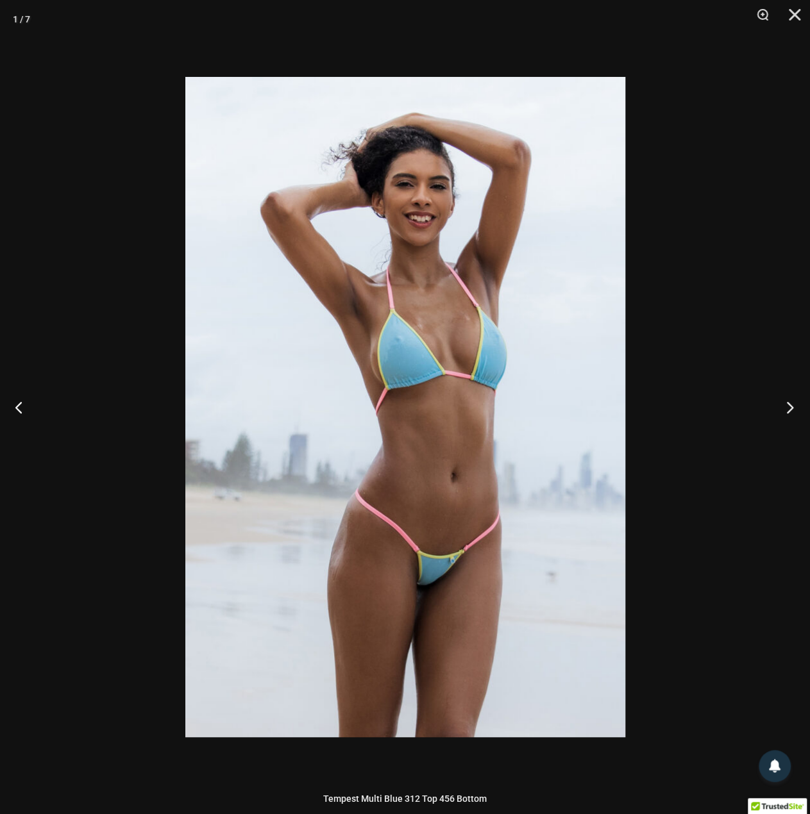
click at [785, 407] on button "Next" at bounding box center [786, 407] width 48 height 64
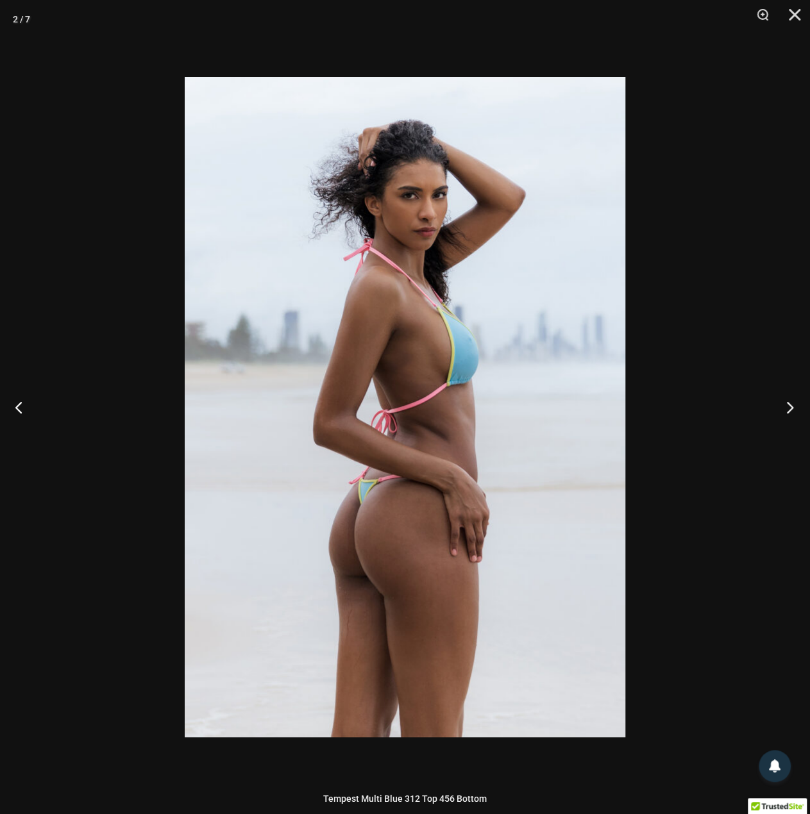
click at [785, 407] on button "Next" at bounding box center [786, 407] width 48 height 64
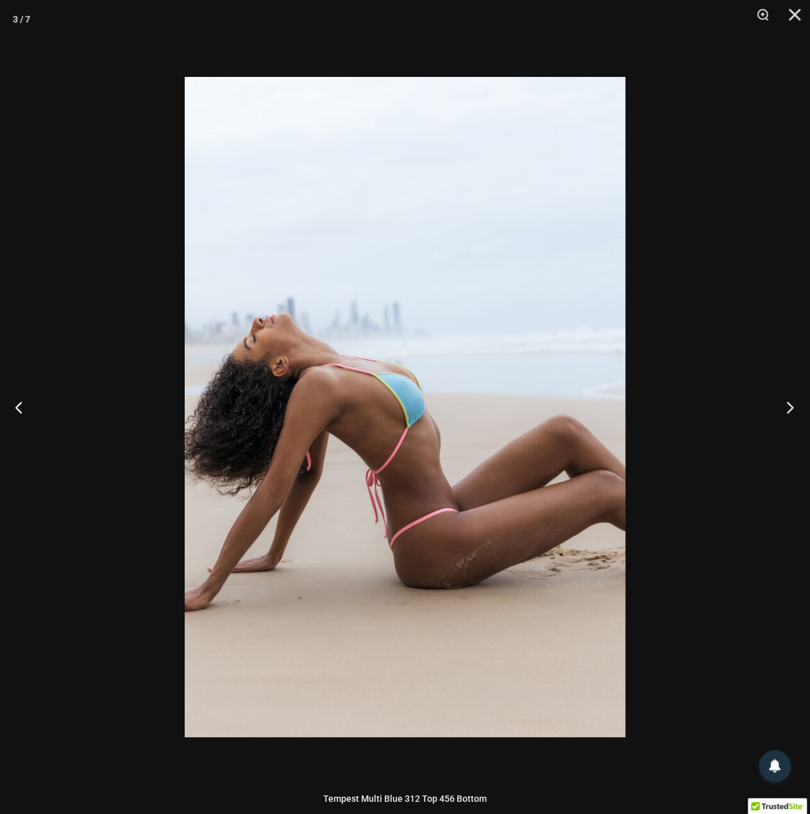
click at [785, 407] on button "Next" at bounding box center [786, 407] width 48 height 64
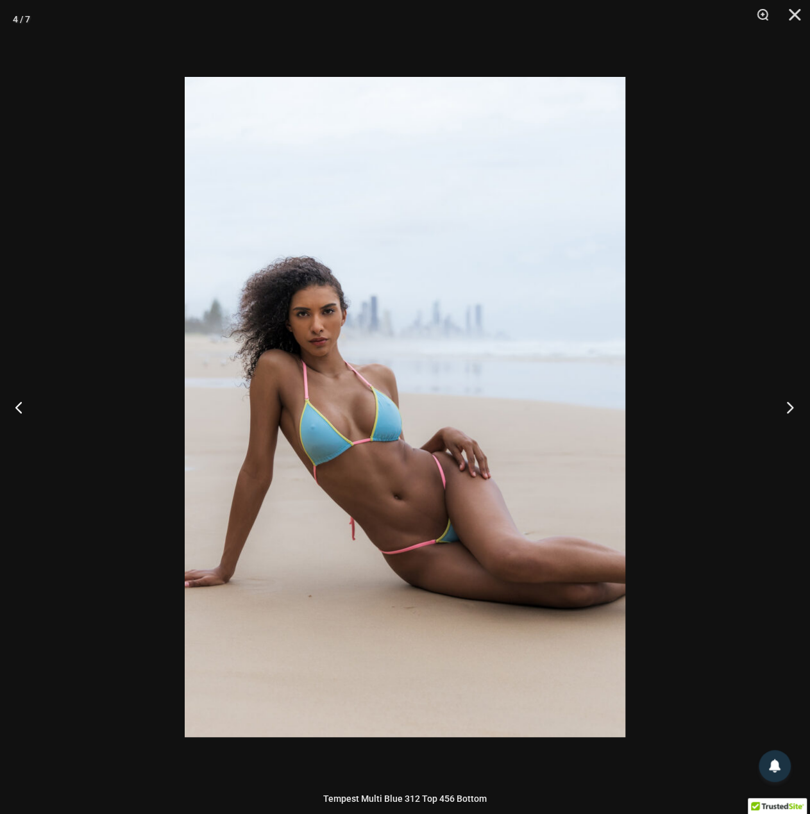
click at [783, 407] on button "Next" at bounding box center [786, 407] width 48 height 64
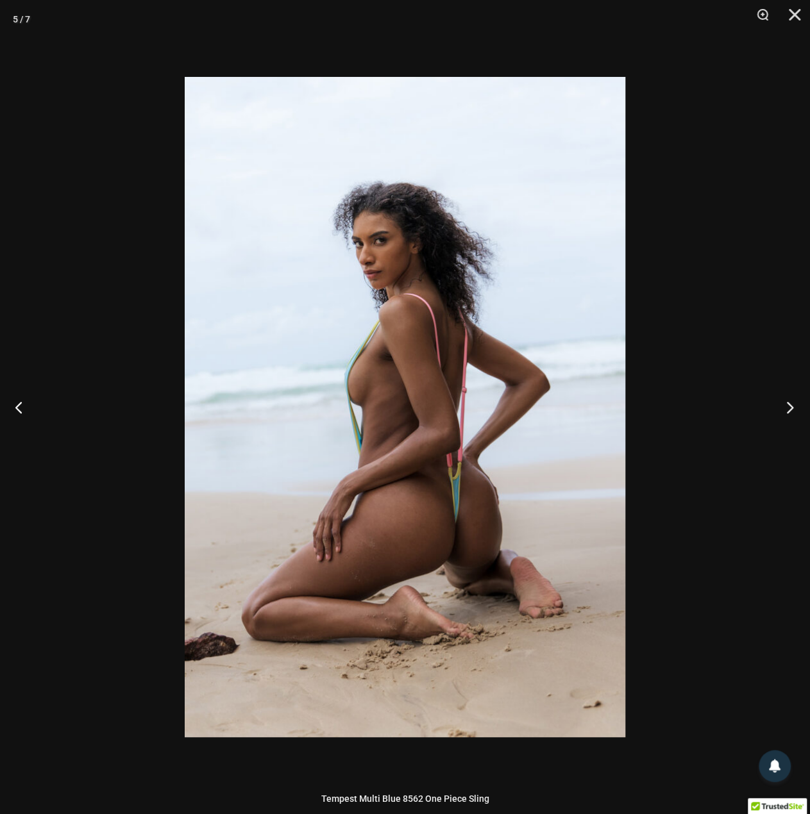
click at [778, 408] on button "Next" at bounding box center [786, 407] width 48 height 64
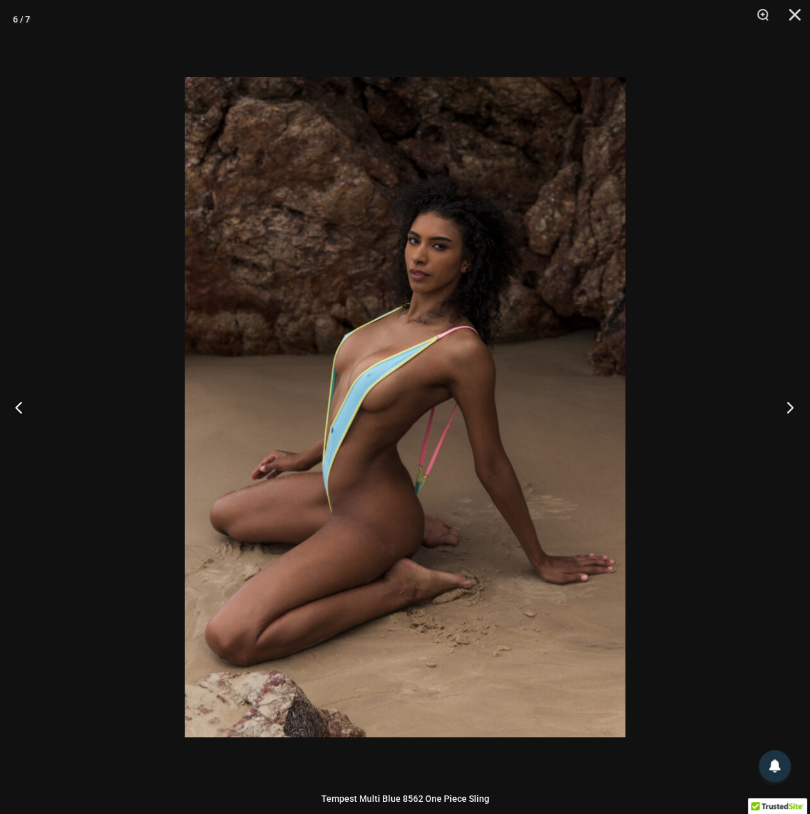
click at [778, 408] on button "Next" at bounding box center [786, 407] width 48 height 64
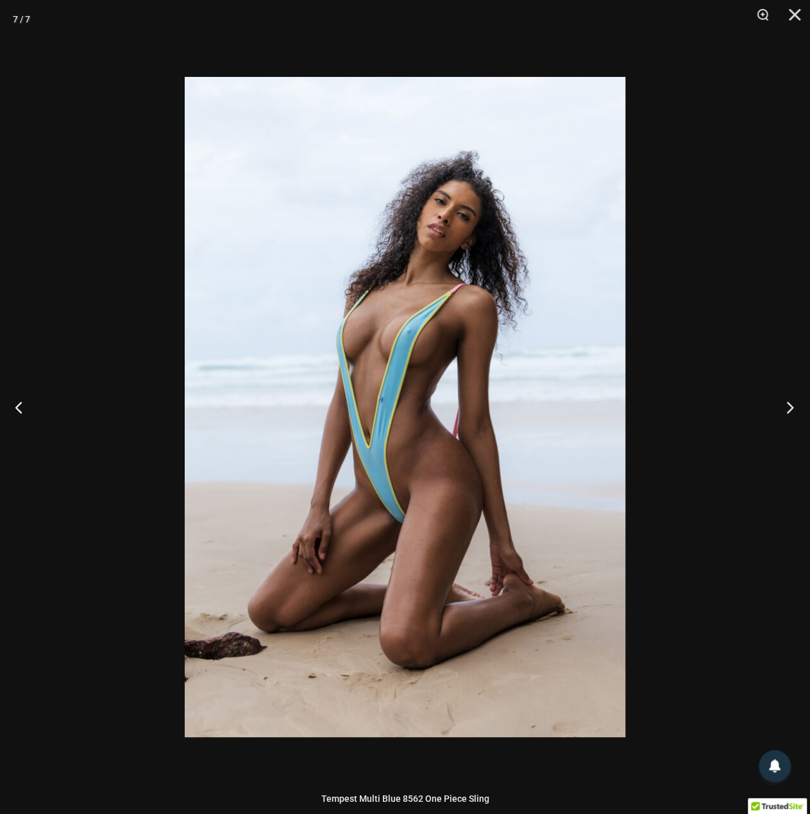
click at [778, 408] on button "Next" at bounding box center [786, 407] width 48 height 64
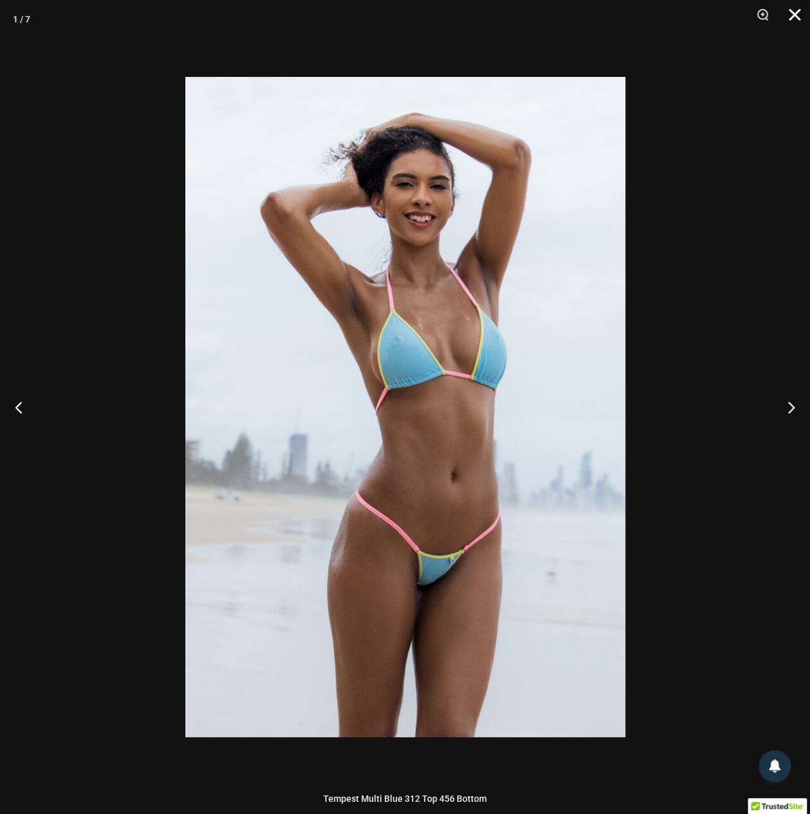
click at [792, 13] on button "Close" at bounding box center [790, 19] width 32 height 38
